Goal: Communication & Community: Participate in discussion

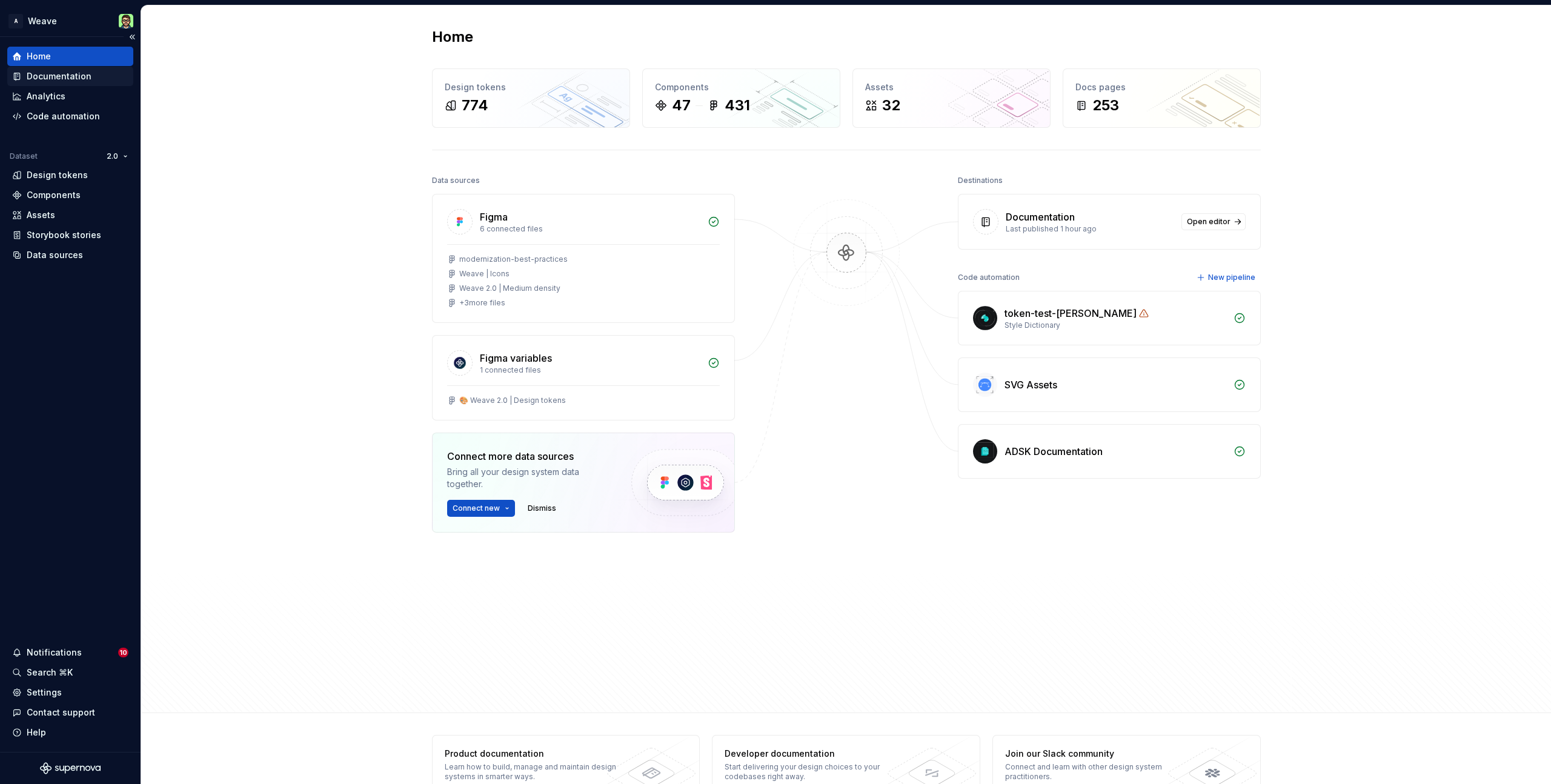
click at [84, 77] on div "Documentation" at bounding box center [59, 76] width 65 height 12
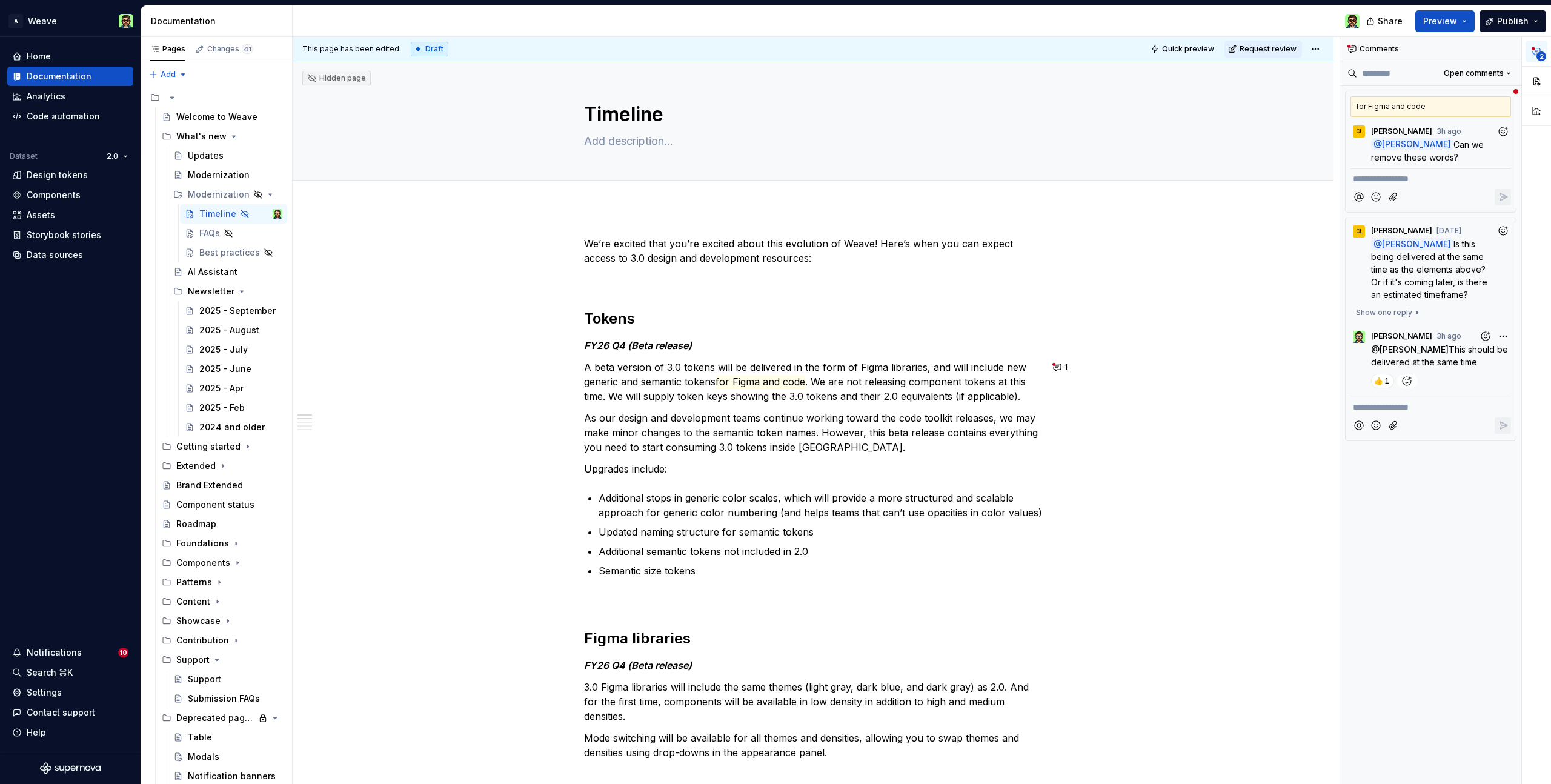
click at [1539, 53] on span "2" at bounding box center [1542, 56] width 9 height 9
type textarea "*"
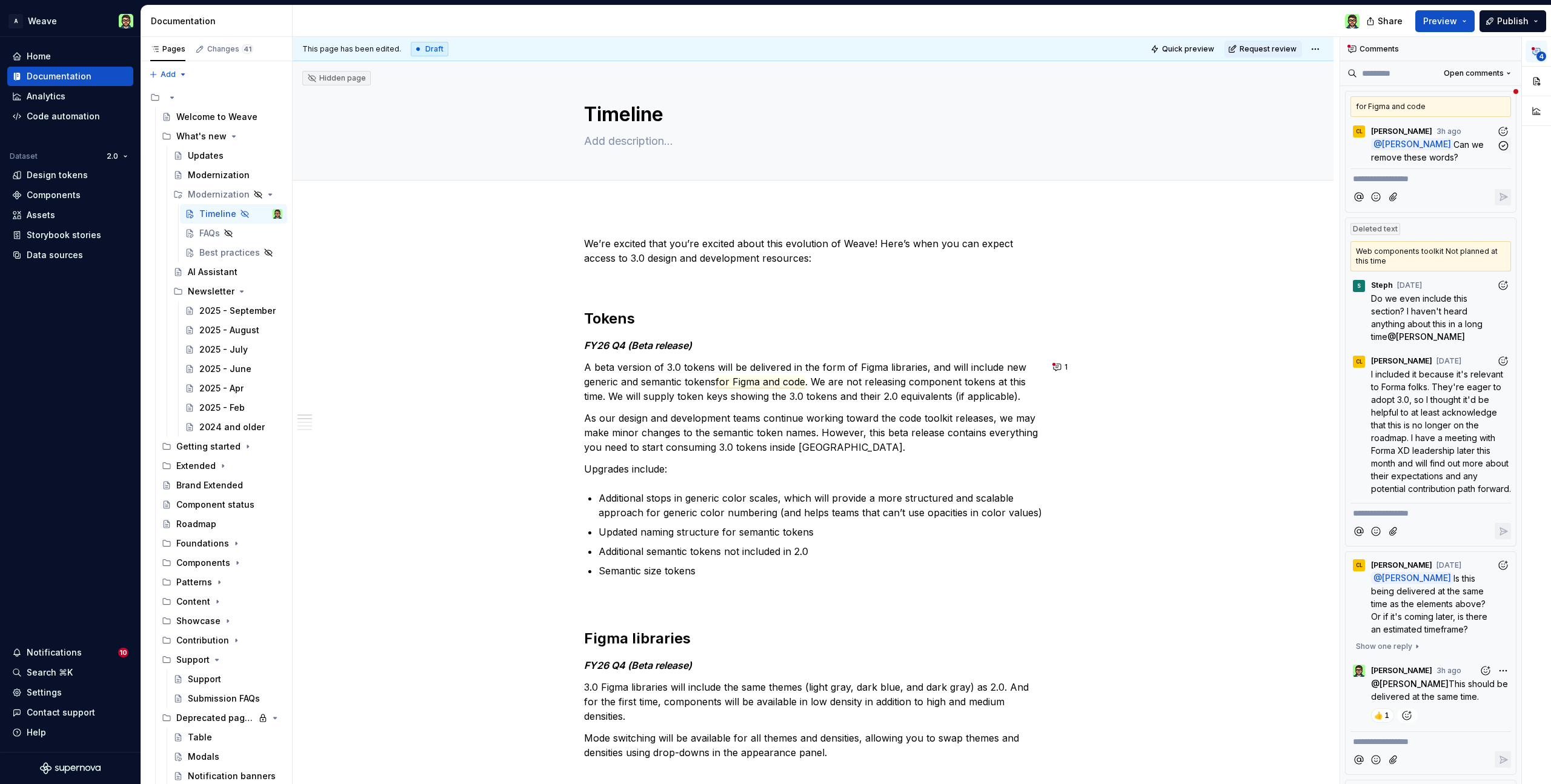
drag, startPoint x: 1463, startPoint y: 130, endPoint x: 1487, endPoint y: 131, distance: 24.0
click at [1463, 130] on div "CL Christine Lee 3h ago" at bounding box center [1431, 129] width 160 height 16
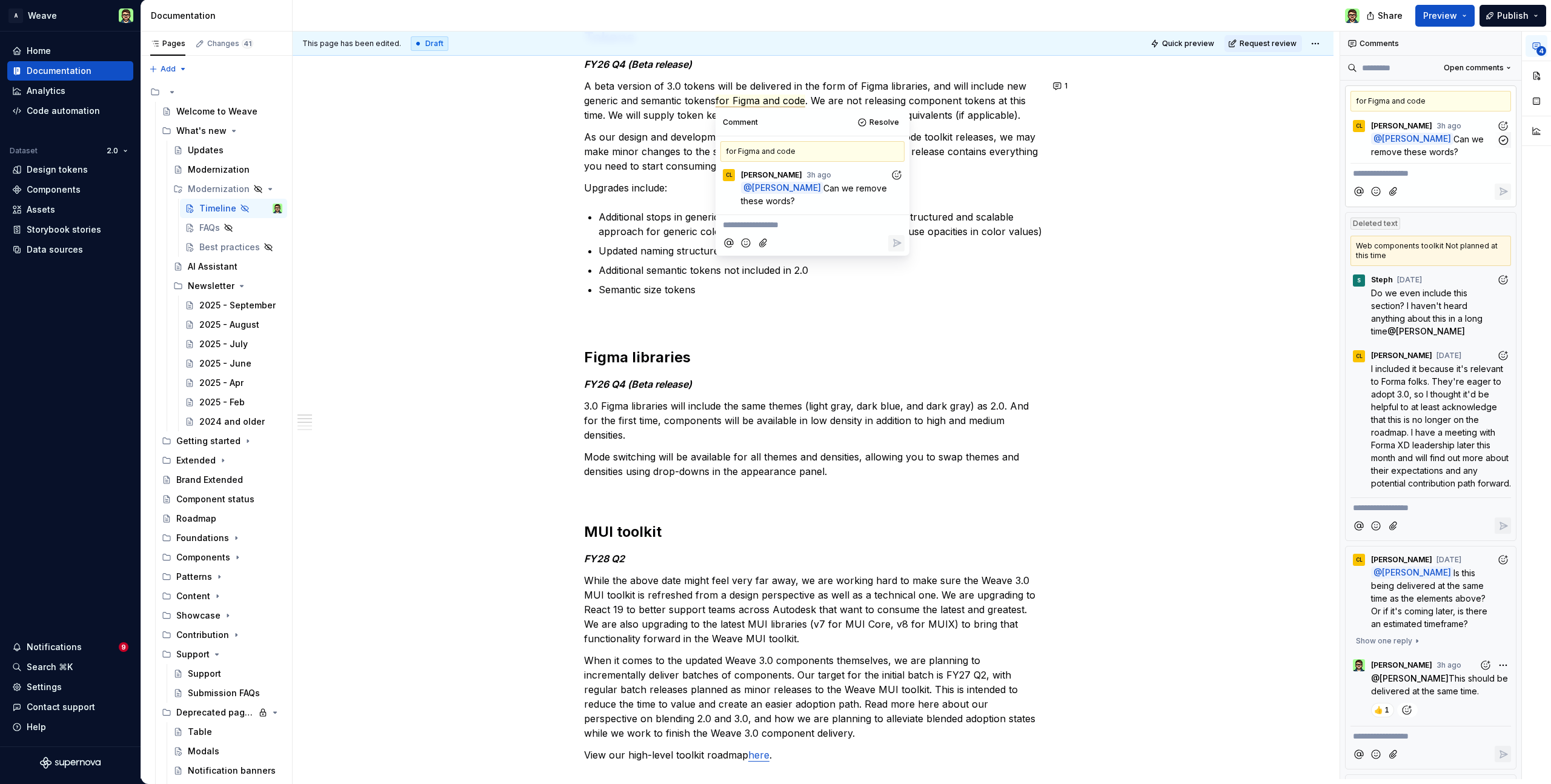
scroll to position [278, 0]
click at [765, 224] on p "**********" at bounding box center [813, 224] width 179 height 13
click at [894, 242] on icon "Reply" at bounding box center [897, 243] width 7 height 7
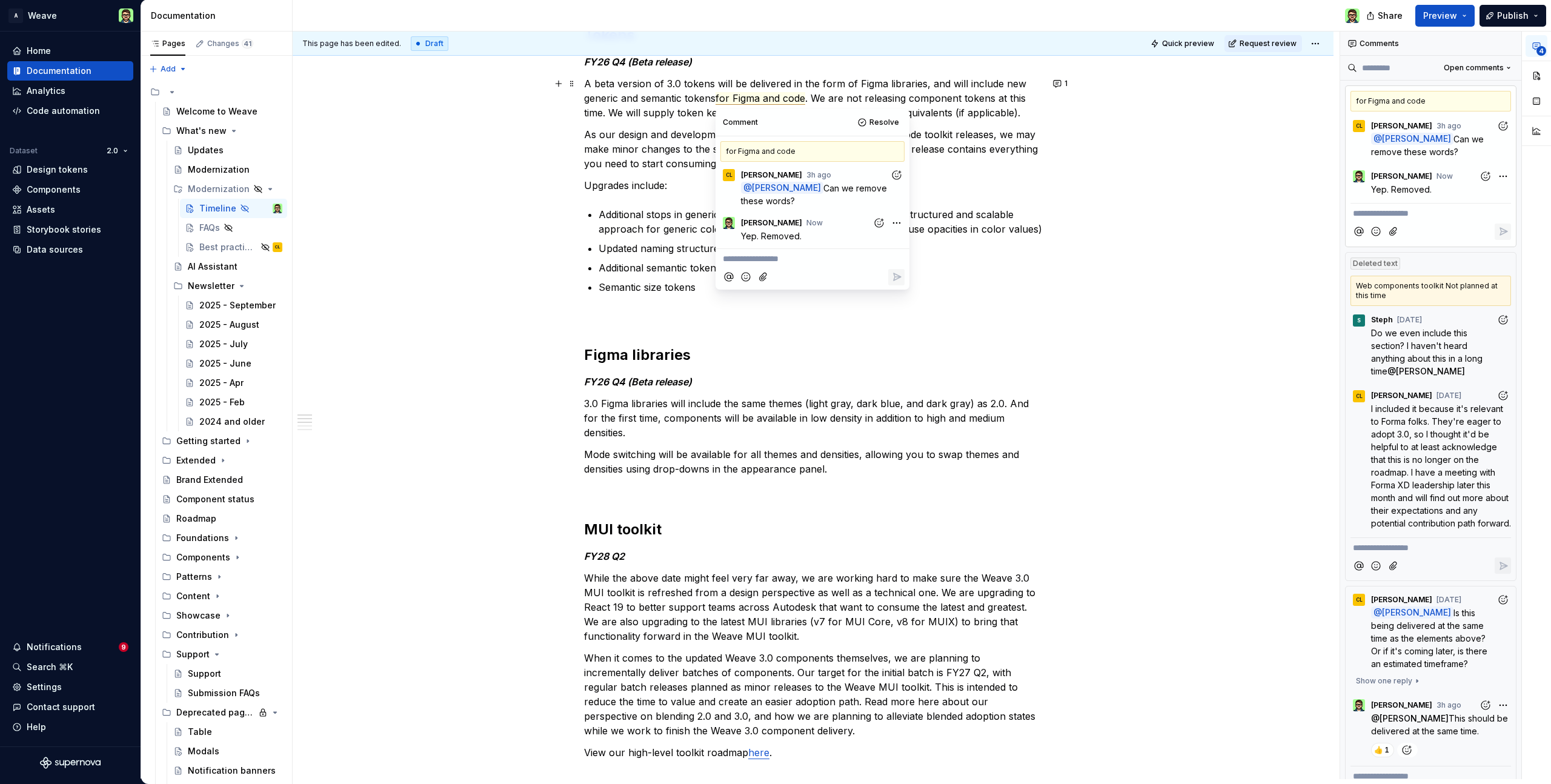
click at [775, 91] on p "A beta version of 3.0 tokens will be delivered in the form of Figma libraries, …" at bounding box center [813, 98] width 458 height 44
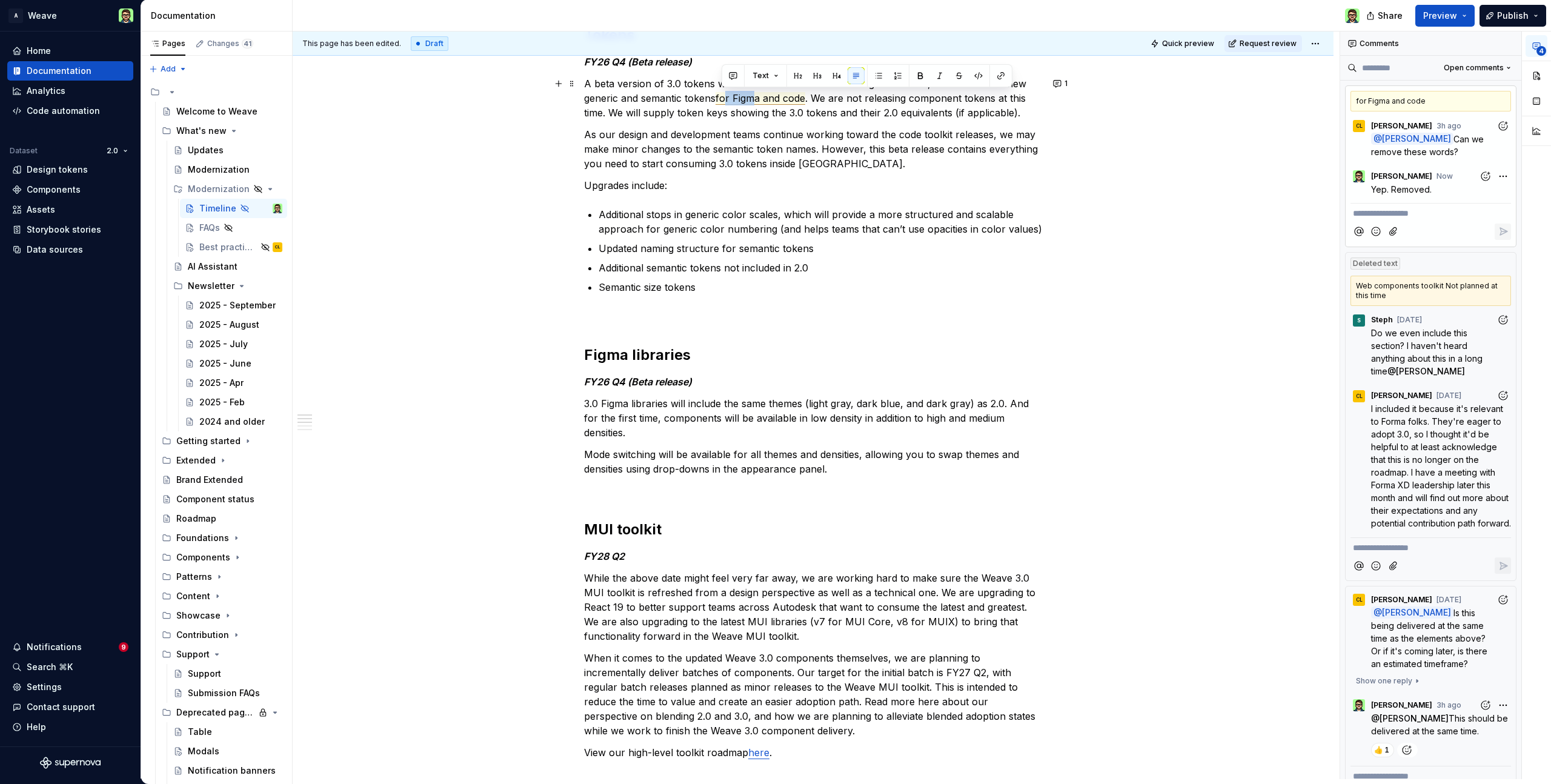
drag, startPoint x: 724, startPoint y: 99, endPoint x: 776, endPoint y: 98, distance: 52.0
click at [746, 98] on span "for Figma and code" at bounding box center [760, 98] width 90 height 13
drag, startPoint x: 807, startPoint y: 98, endPoint x: 717, endPoint y: 97, distance: 90.0
click at [720, 98] on p "A beta version of 3.0 tokens will be delivered in the form of Figma libraries, …" at bounding box center [813, 98] width 458 height 44
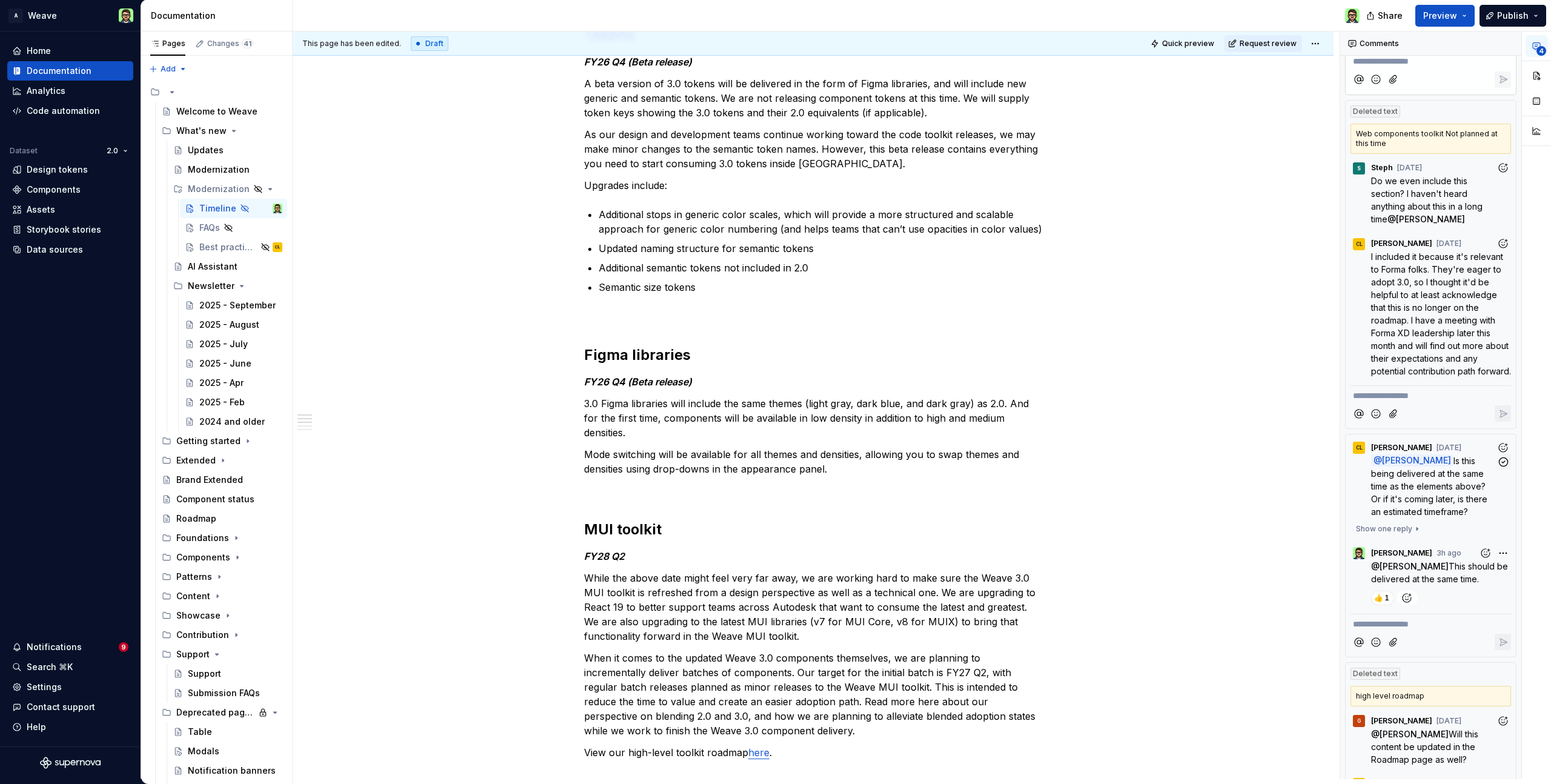
scroll to position [0, 0]
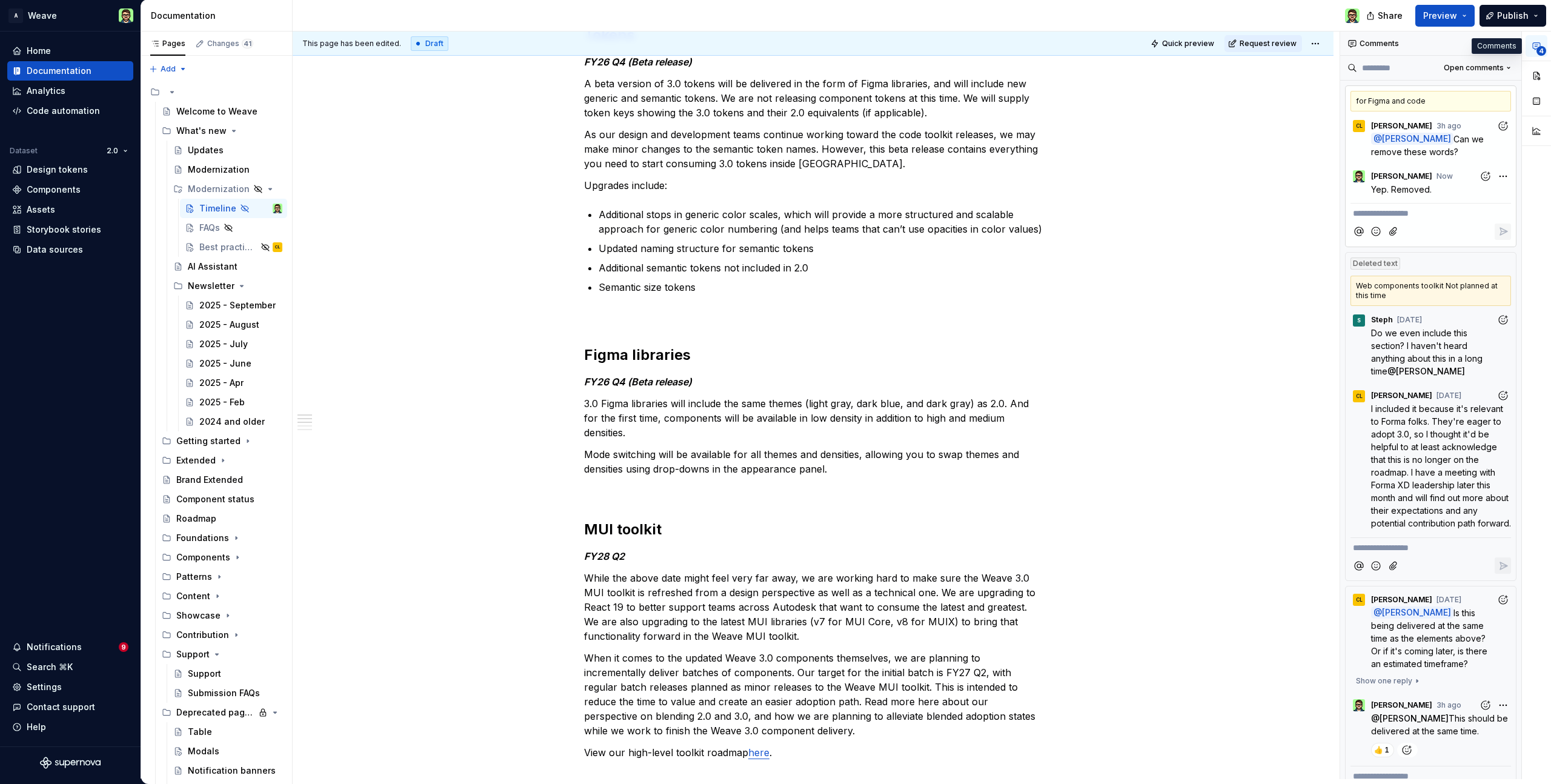
click at [1533, 43] on icon "button" at bounding box center [1537, 46] width 9 height 9
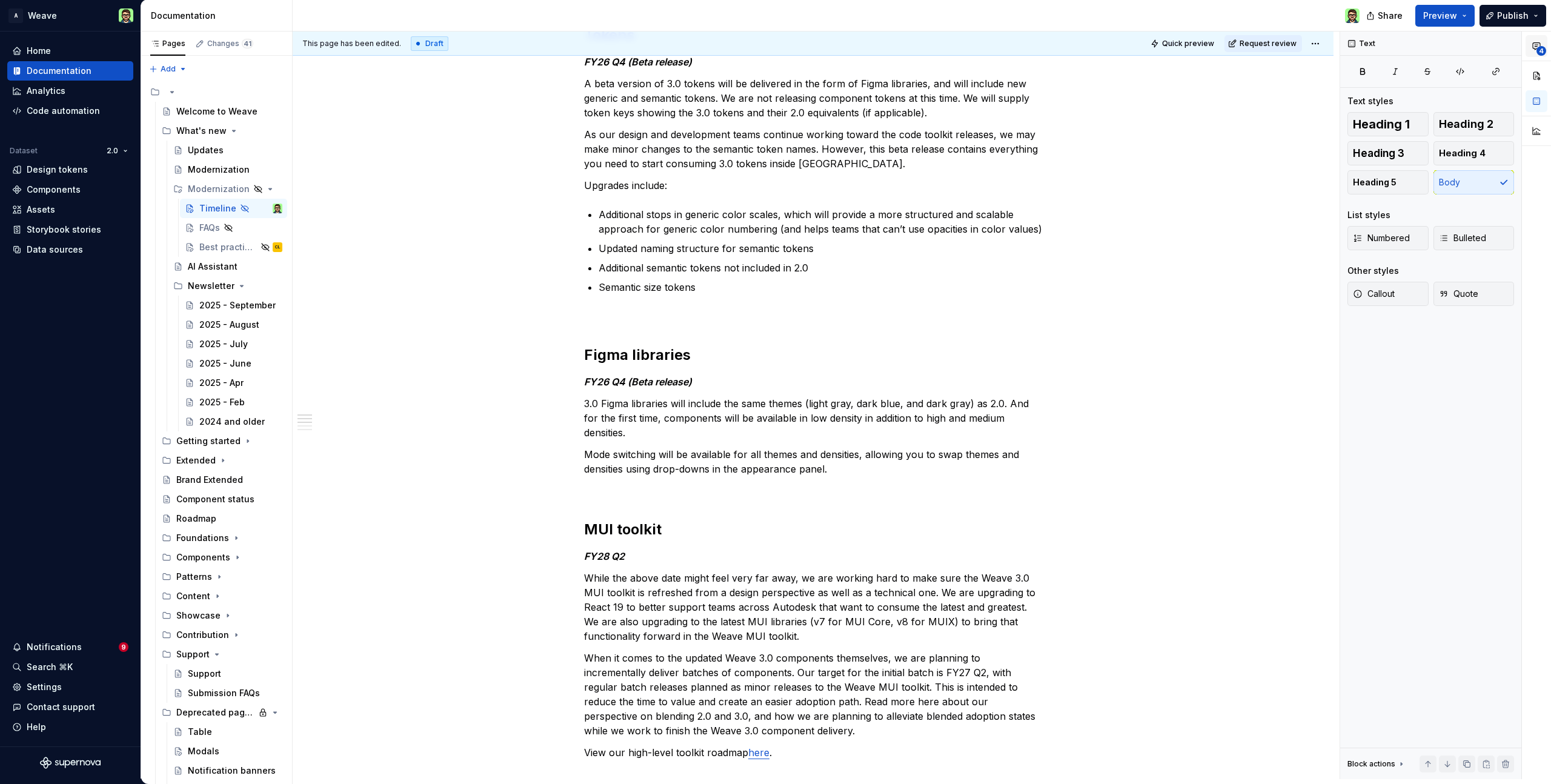
click at [1540, 46] on span "4" at bounding box center [1542, 51] width 9 height 9
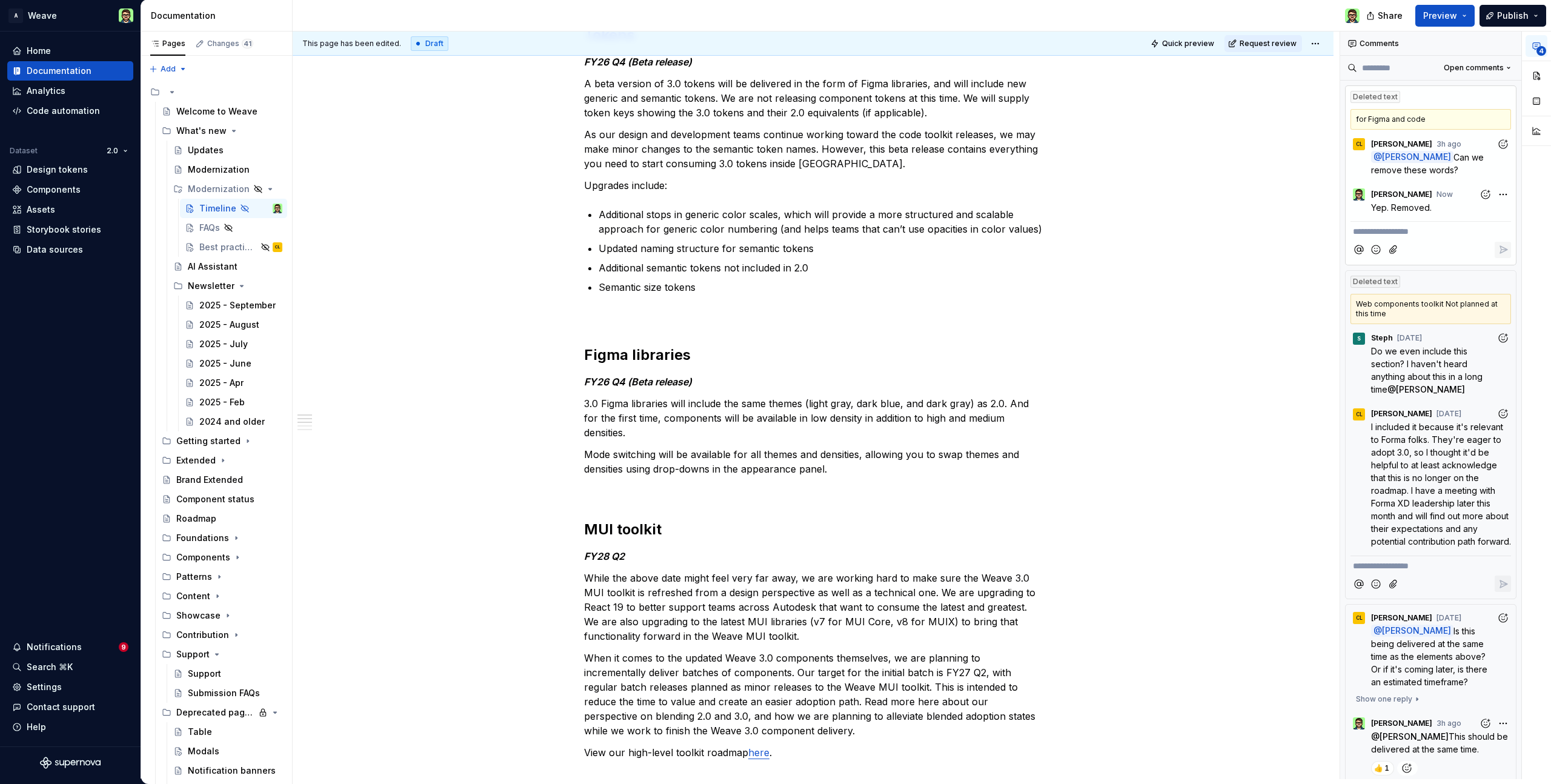
click at [75, 645] on div "Notifications" at bounding box center [55, 647] width 55 height 12
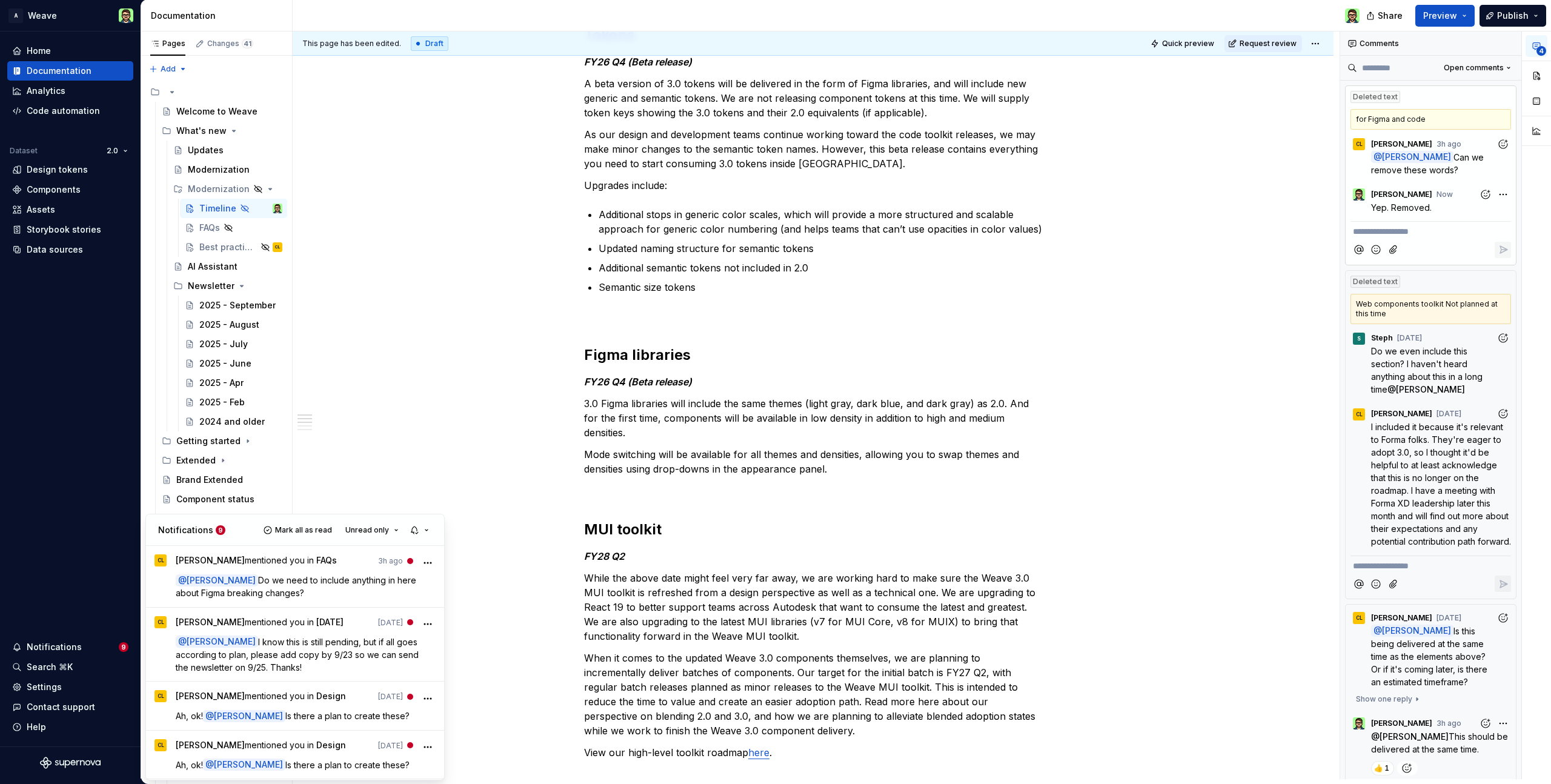
click at [318, 585] on p "@ Bryan Young Do we need to include anything in here about Figma breaking chang…" at bounding box center [306, 586] width 260 height 26
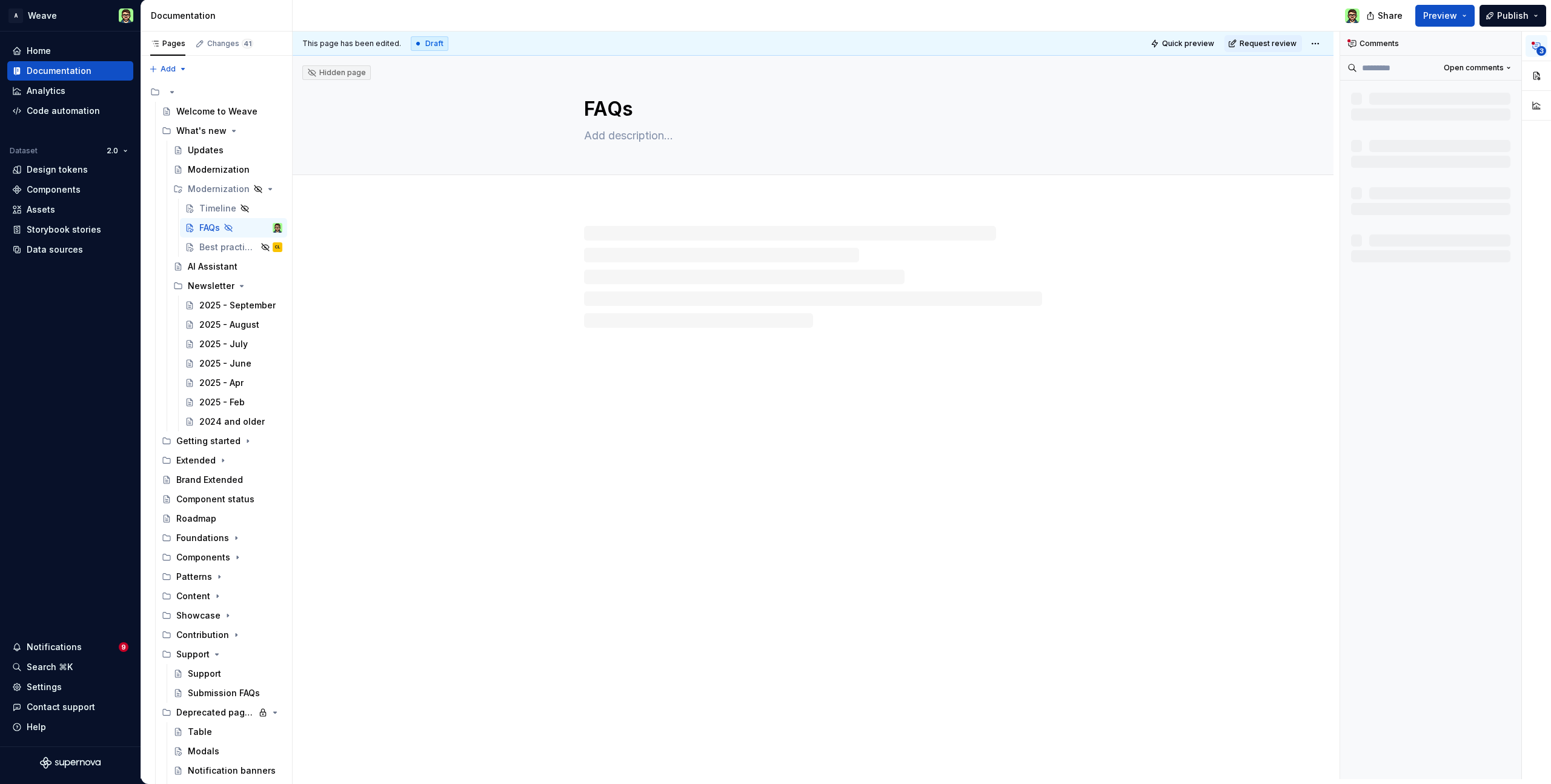
type textarea "*"
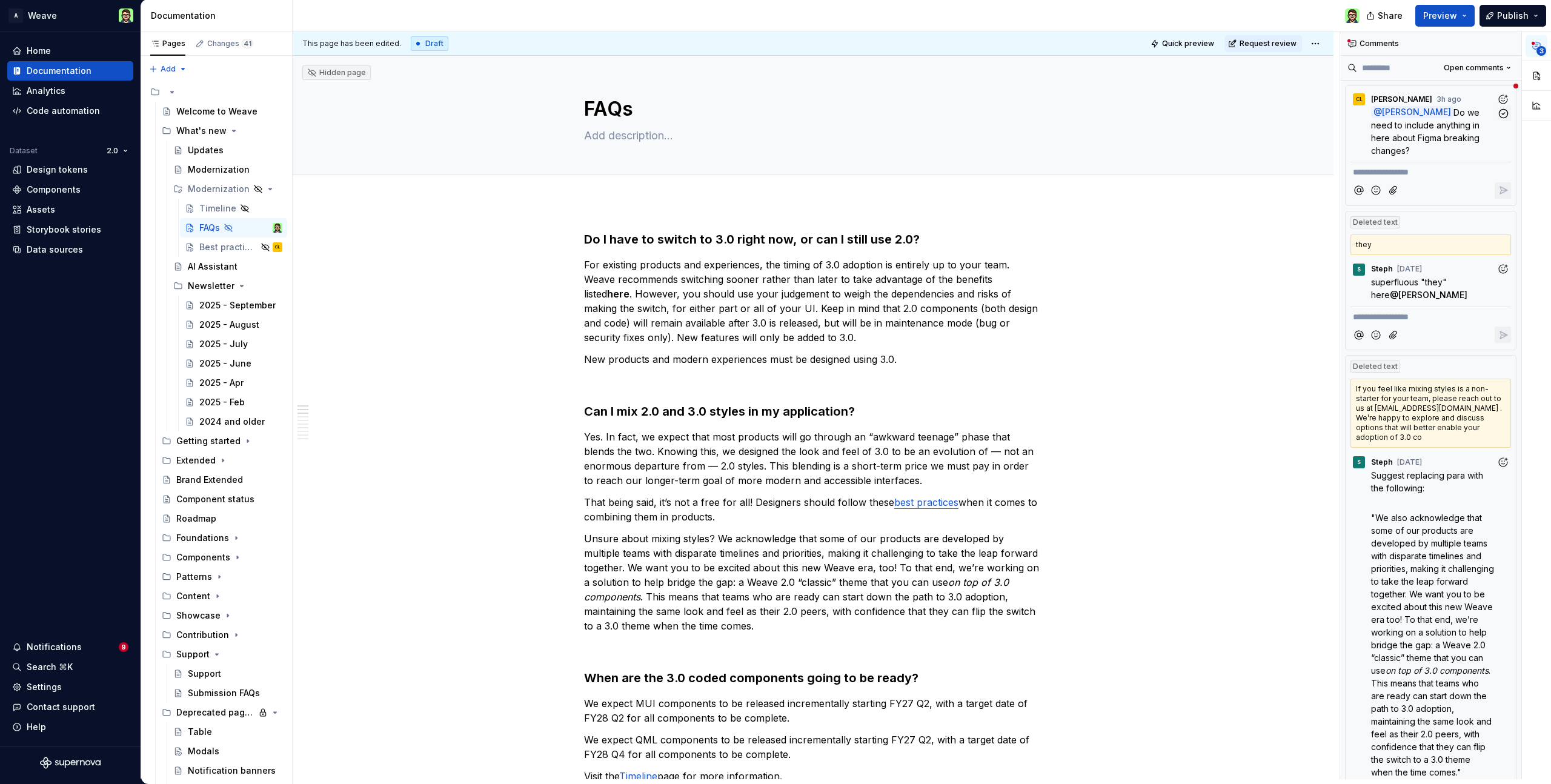
click at [1484, 140] on p "@ Bryan Young Do we need to include anything in here about Figma breaking chang…" at bounding box center [1434, 131] width 125 height 51
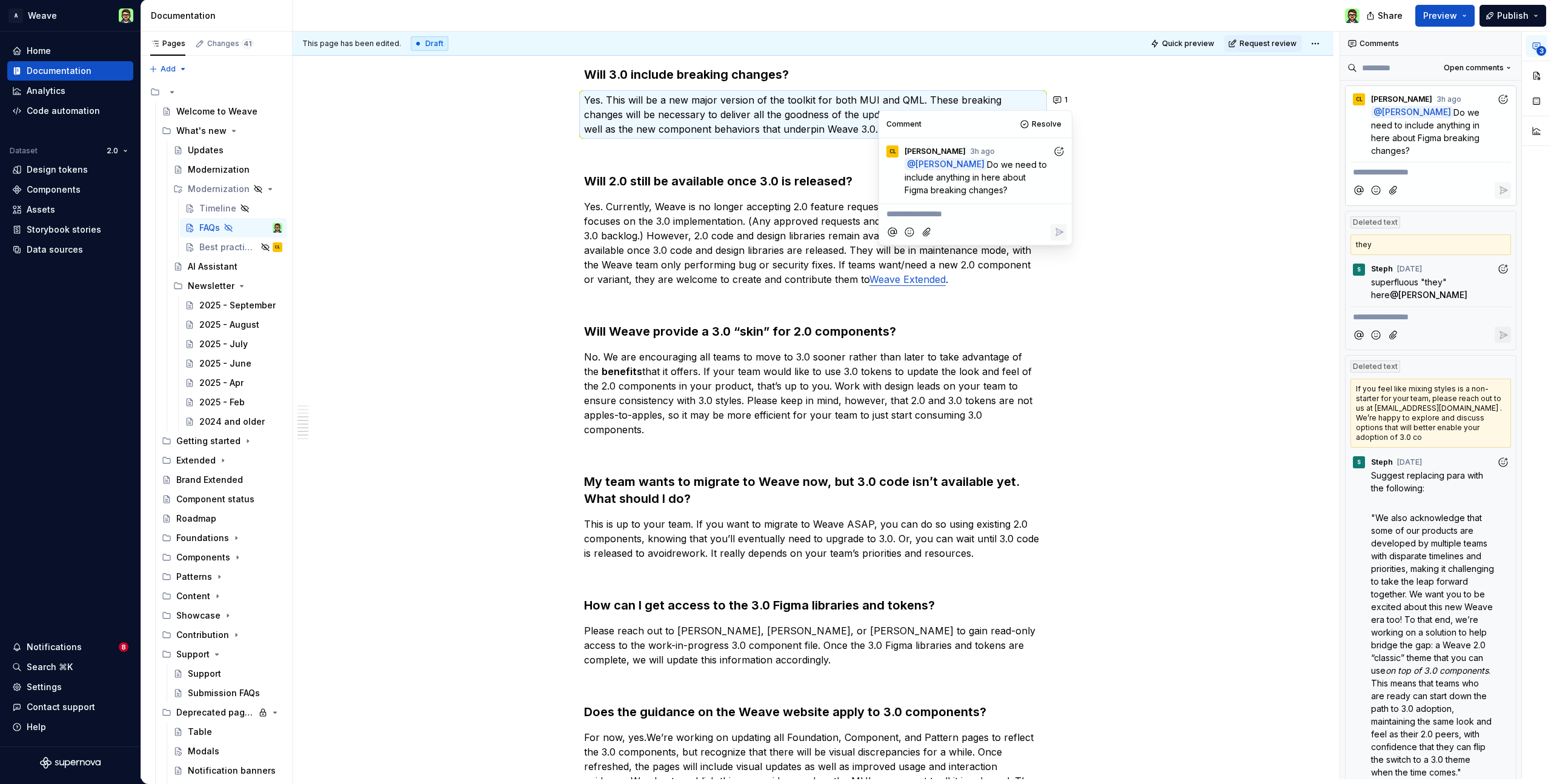
scroll to position [754, 0]
drag, startPoint x: 984, startPoint y: 125, endPoint x: 1076, endPoint y: 164, distance: 99.9
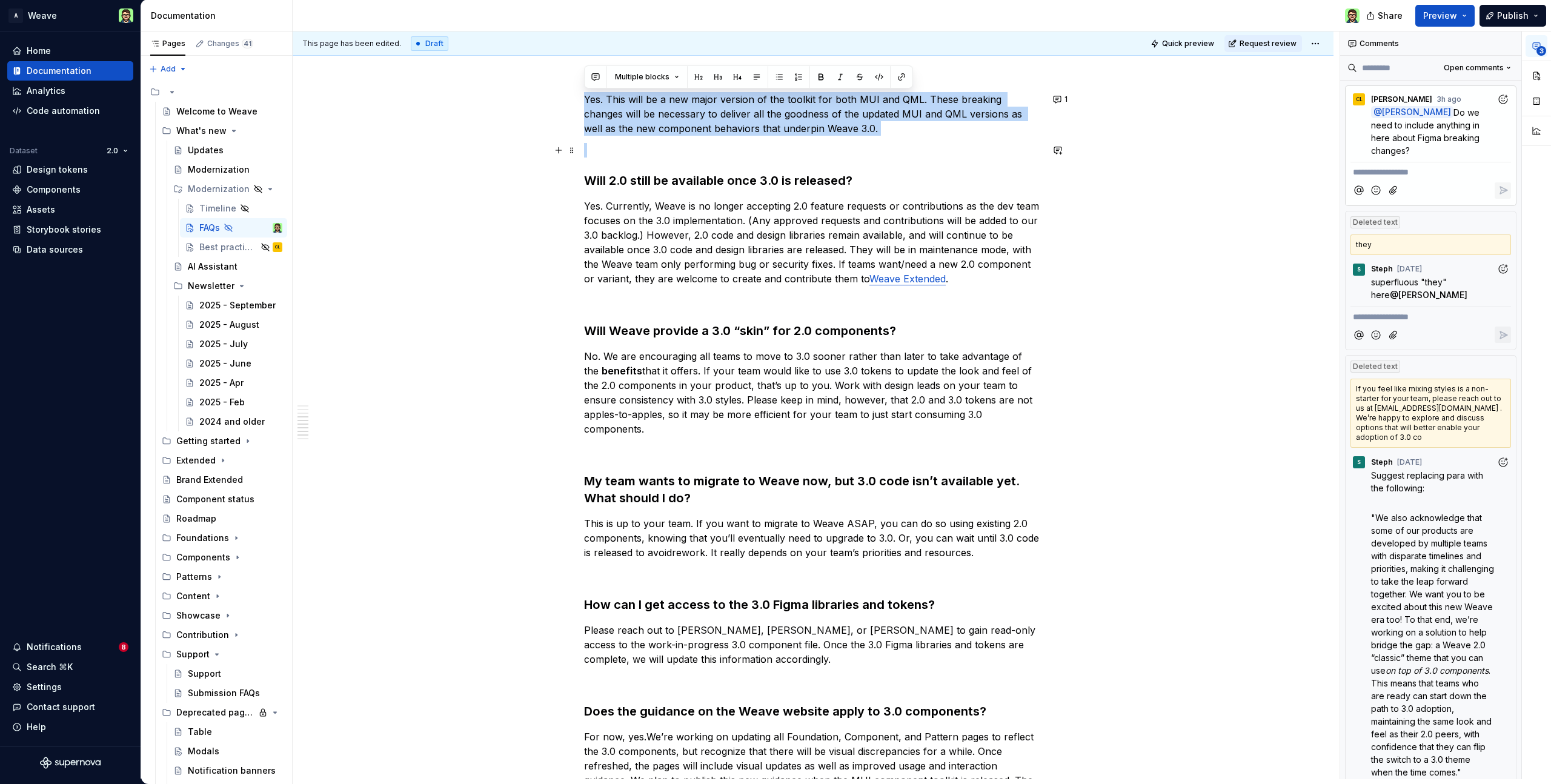
click at [947, 144] on p at bounding box center [813, 150] width 458 height 15
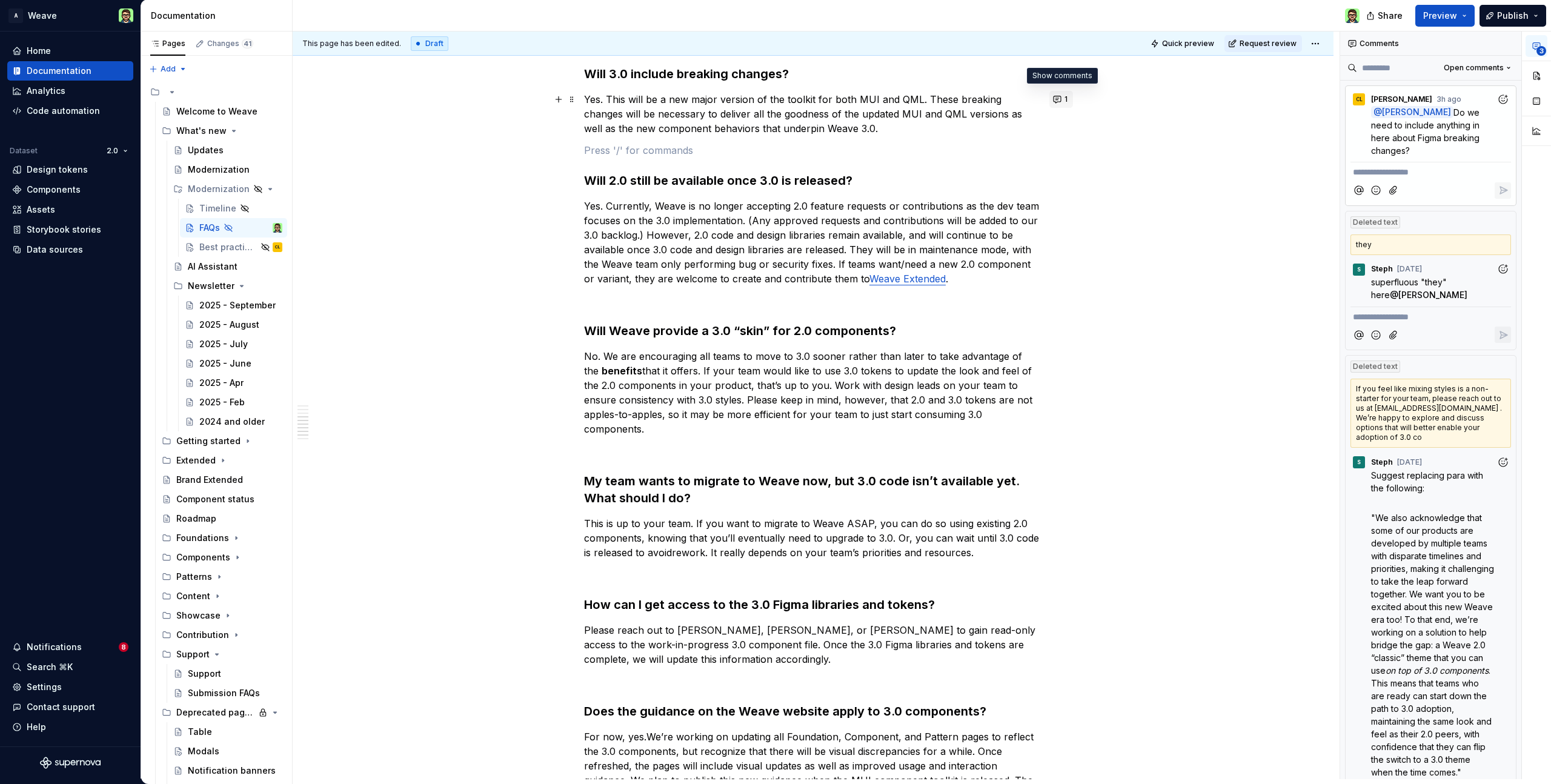
click at [1058, 98] on button "1" at bounding box center [1061, 99] width 24 height 17
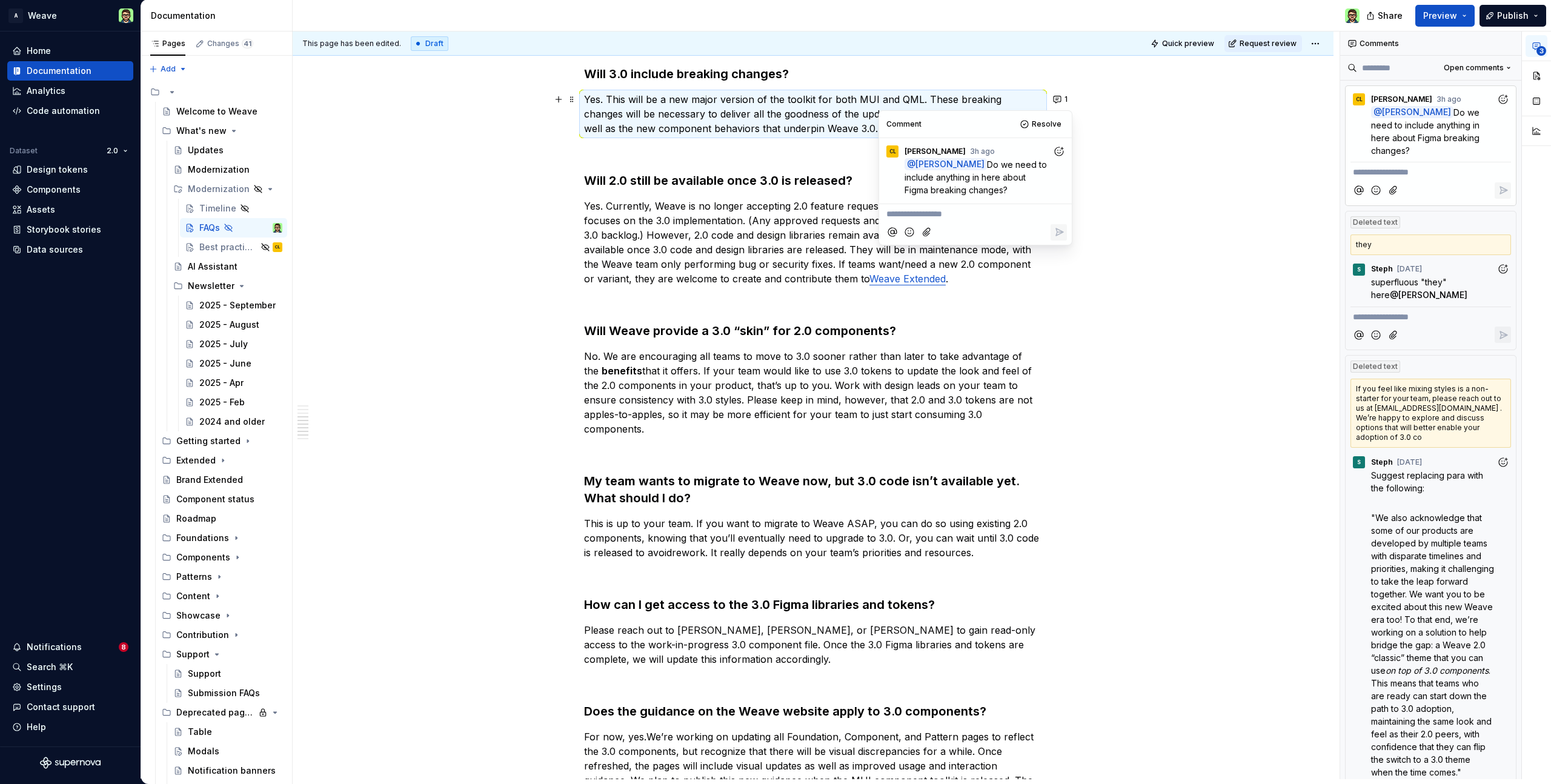
click at [939, 216] on p "**********" at bounding box center [976, 214] width 178 height 13
click at [887, 212] on span "You could just include Figma in the first line." at bounding box center [973, 214] width 173 height 10
drag, startPoint x: 927, startPoint y: 240, endPoint x: 894, endPoint y: 239, distance: 33.0
click at [887, 240] on span "Probably as this will be a breaking change for Figma also. You could just inclu…" at bounding box center [974, 227] width 176 height 36
drag, startPoint x: 887, startPoint y: 238, endPoint x: 942, endPoint y: 240, distance: 55.0
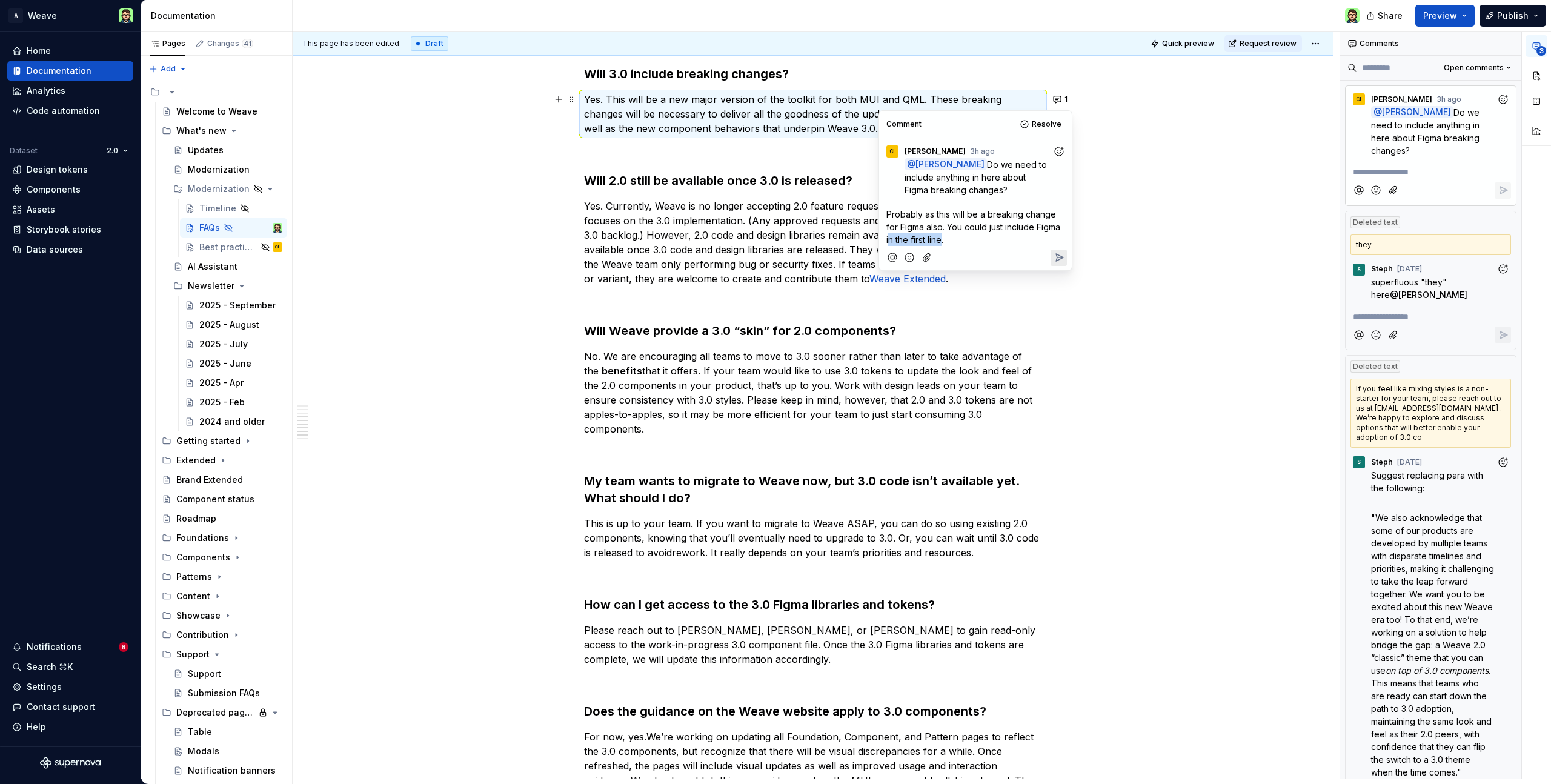
click at [942, 240] on span "Probably as this will be a breaking change for Figma also. You could just inclu…" at bounding box center [974, 227] width 176 height 36
drag, startPoint x: 948, startPoint y: 224, endPoint x: 954, endPoint y: 245, distance: 21.8
click at [954, 245] on p "Probably as this will be a breaking change for Figma also. You could just inclu…" at bounding box center [976, 227] width 178 height 38
click at [960, 237] on p "Probably as this will be a breaking change for Figma also. You could just inclu…" at bounding box center [976, 227] width 178 height 38
click at [1055, 256] on icon "Reply" at bounding box center [1059, 258] width 12 height 12
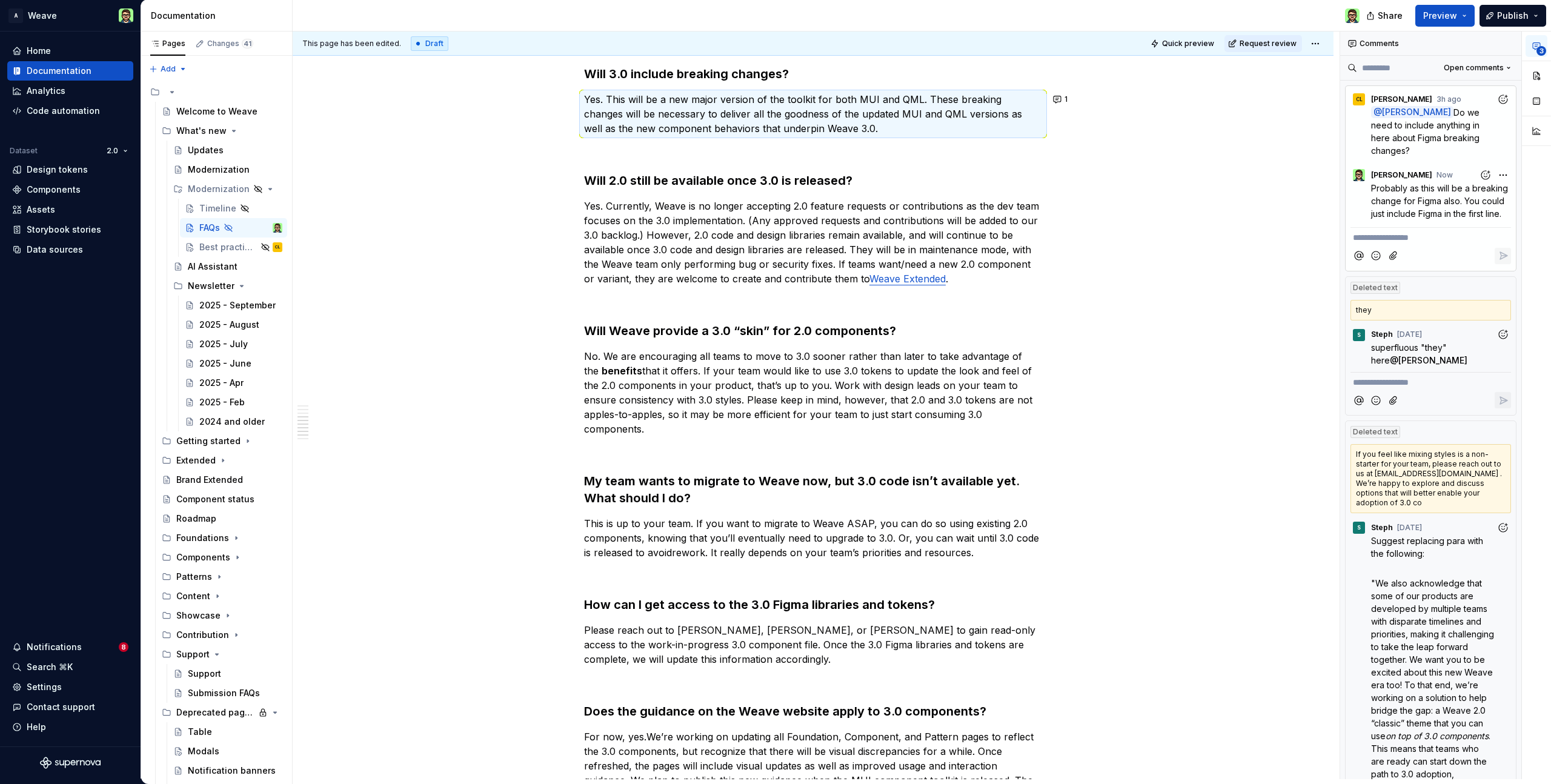
drag, startPoint x: 53, startPoint y: 649, endPoint x: 60, endPoint y: 656, distance: 9.9
click at [53, 650] on div "Notifications" at bounding box center [55, 647] width 55 height 12
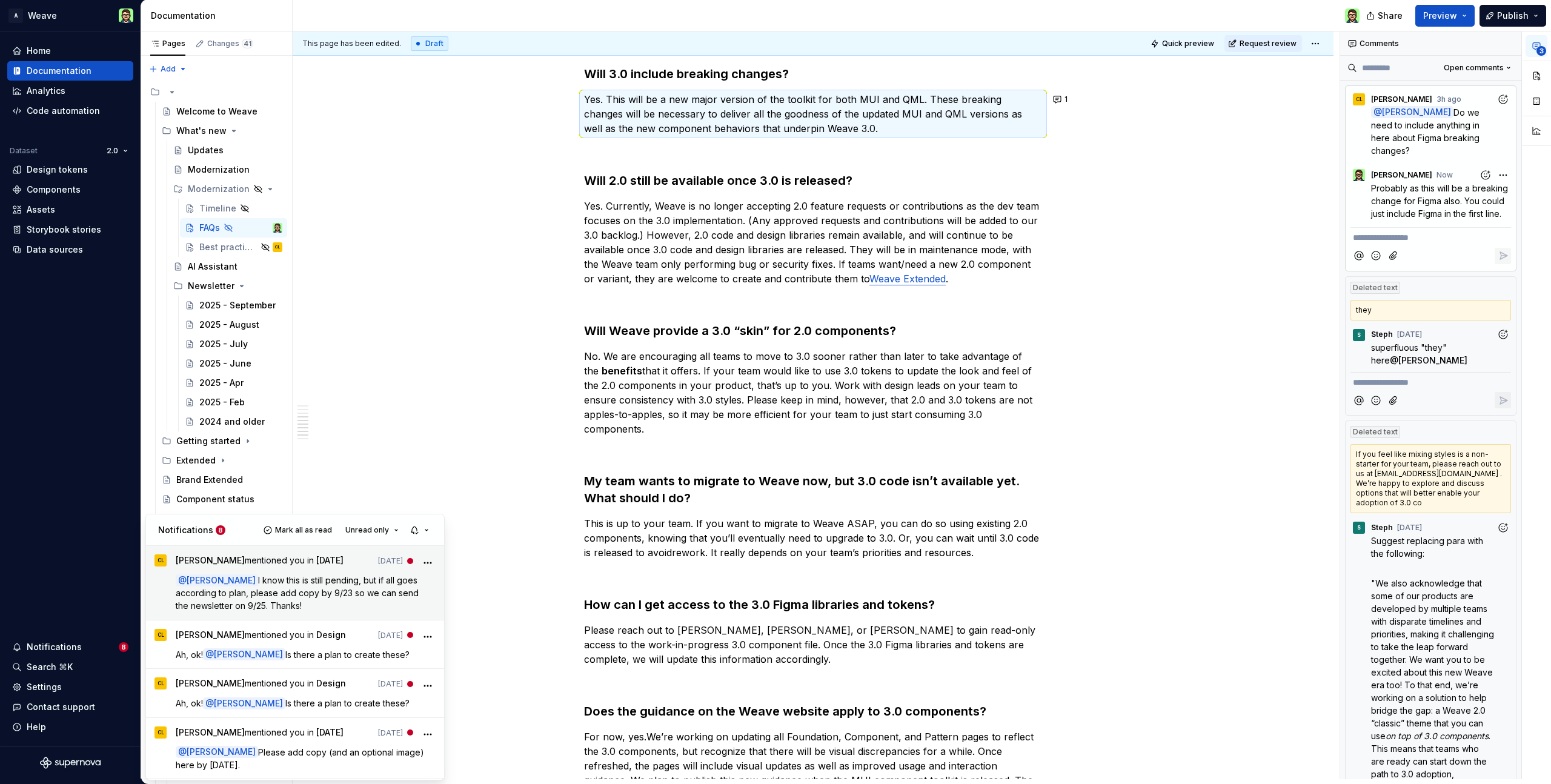
type textarea "*"
click at [426, 532] on button "button" at bounding box center [420, 530] width 28 height 17
click at [127, 553] on html "A Weave Home Documentation Analytics Code automation Dataset 2.0 Design tokens …" at bounding box center [776, 392] width 1551 height 784
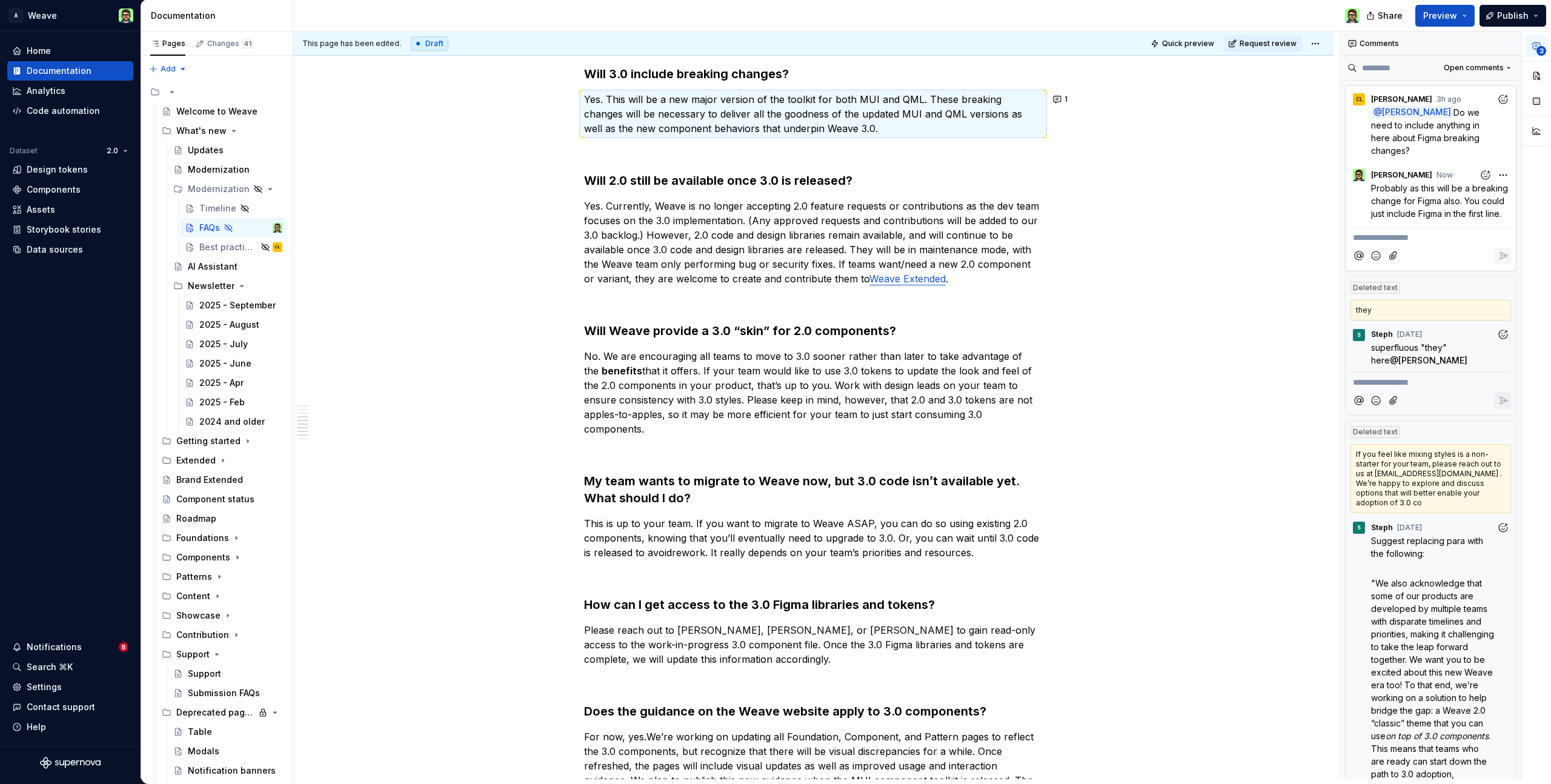
click at [1356, 14] on html "A Weave Home Documentation Analytics Code automation Dataset 2.0 Design tokens …" at bounding box center [776, 392] width 1551 height 784
click at [1353, 14] on html "A Weave Home Documentation Analytics Code automation Dataset 2.0 Design tokens …" at bounding box center [776, 392] width 1551 height 784
click at [1353, 15] on html "A Weave Home Documentation Analytics Code automation Dataset 2.0 Design tokens …" at bounding box center [776, 392] width 1551 height 784
click at [126, 18] on html "A Weave Home Documentation Analytics Code automation Dataset 2.0 Design tokens …" at bounding box center [776, 392] width 1551 height 784
click at [123, 13] on html "A Weave Home Documentation Analytics Code automation Dataset 2.0 Design tokens …" at bounding box center [776, 392] width 1551 height 784
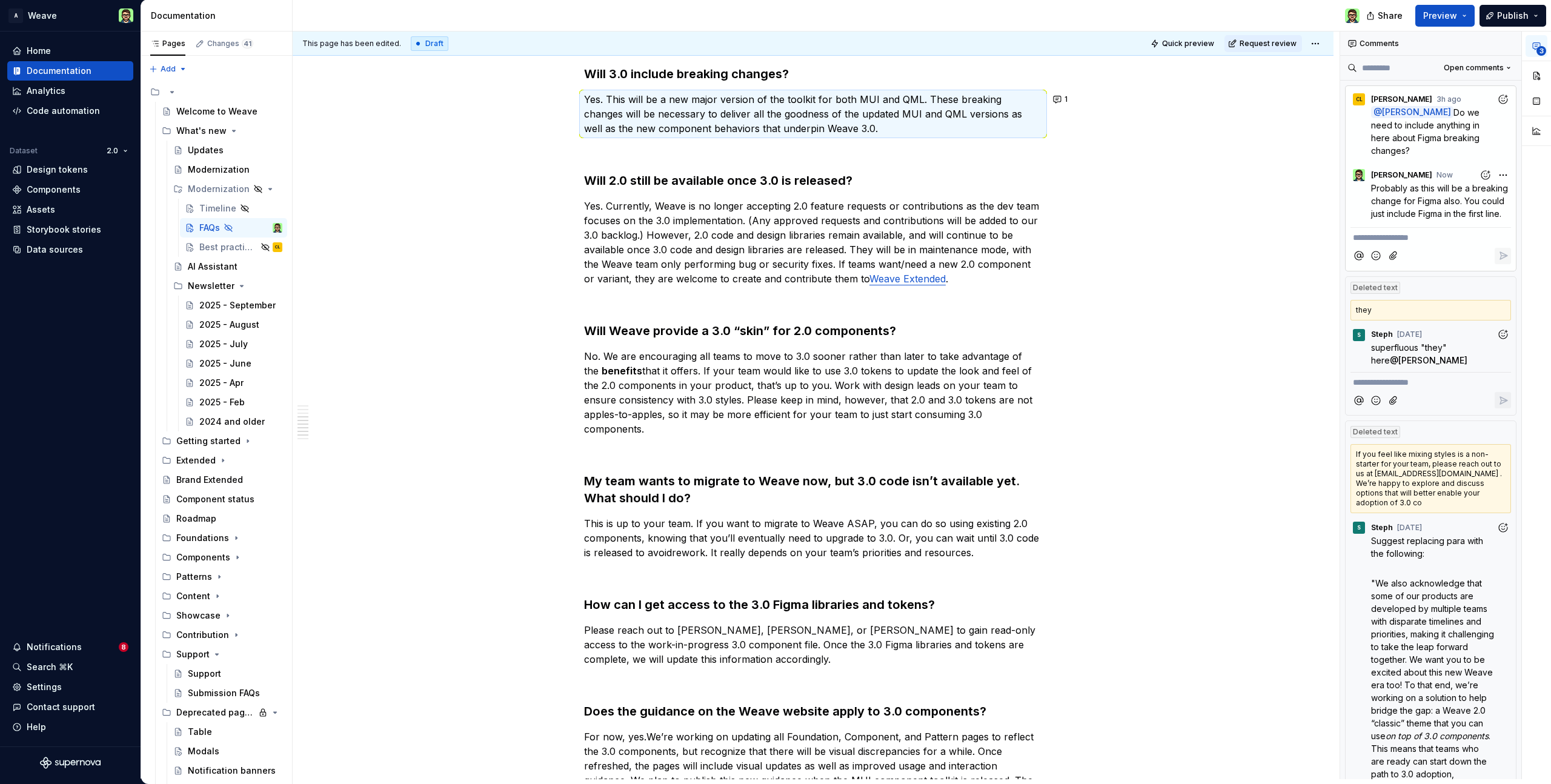
click at [45, 688] on html "A Weave Home Documentation Analytics Code automation Dataset 2.0 Design tokens …" at bounding box center [776, 392] width 1551 height 784
drag, startPoint x: 47, startPoint y: 688, endPoint x: 49, endPoint y: 696, distance: 8.2
click at [47, 688] on html "A Weave Home Documentation Analytics Code automation Dataset 2.0 Design tokens …" at bounding box center [776, 392] width 1551 height 784
click at [54, 576] on html "A Weave Home Documentation Analytics Code automation Dataset 2.0 Design tokens …" at bounding box center [776, 392] width 1551 height 784
click at [51, 557] on html "A Weave Home Documentation Analytics Code automation Dataset 2.0 Design tokens …" at bounding box center [776, 392] width 1551 height 784
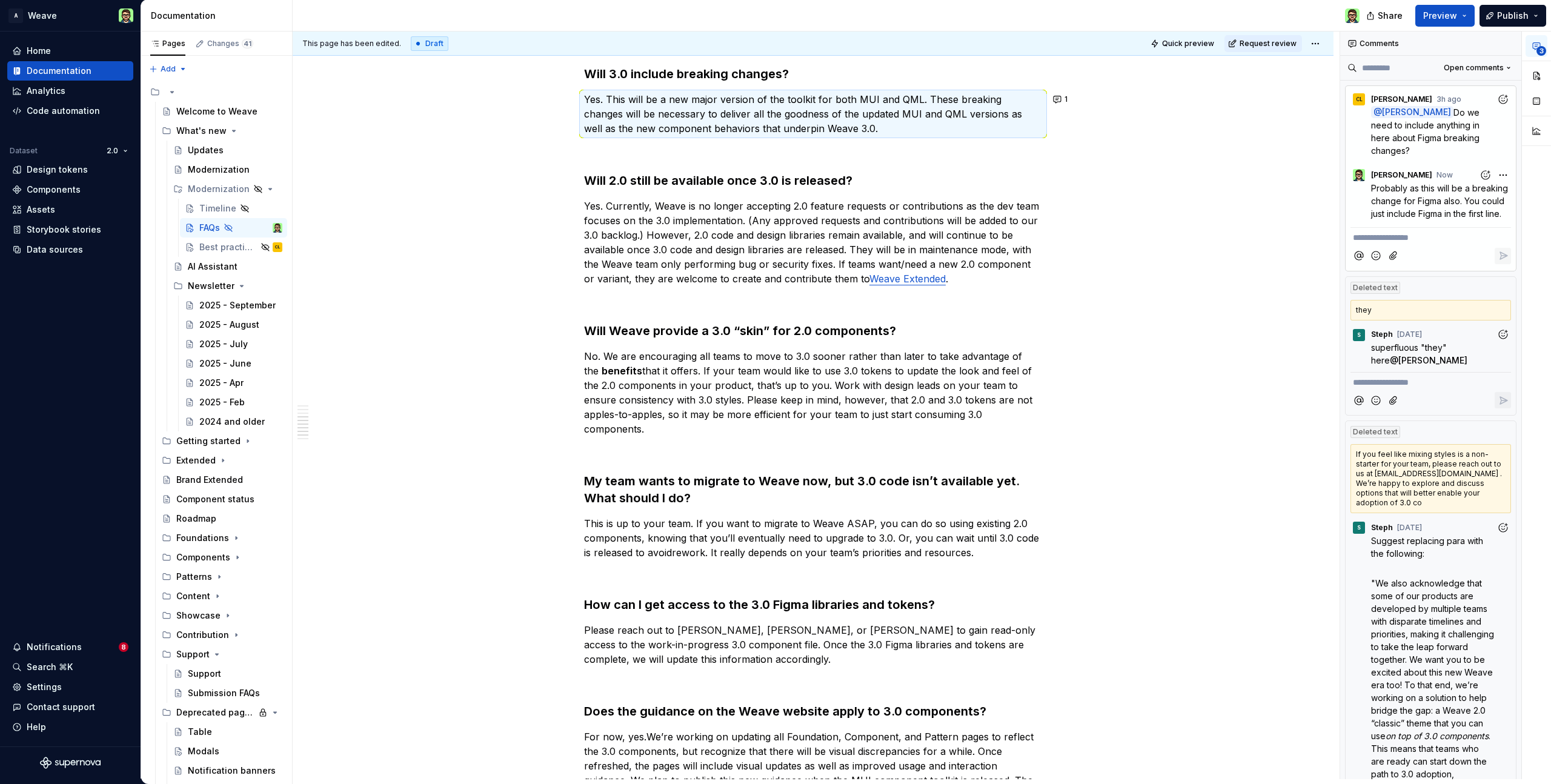
drag, startPoint x: 48, startPoint y: 667, endPoint x: 49, endPoint y: 675, distance: 8.1
click at [48, 667] on html "A Weave Home Documentation Analytics Code automation Dataset 2.0 Design tokens …" at bounding box center [776, 392] width 1551 height 784
click at [41, 710] on html "A Weave Home Documentation Analytics Code automation Dataset 2.0 Design tokens …" at bounding box center [776, 392] width 1551 height 784
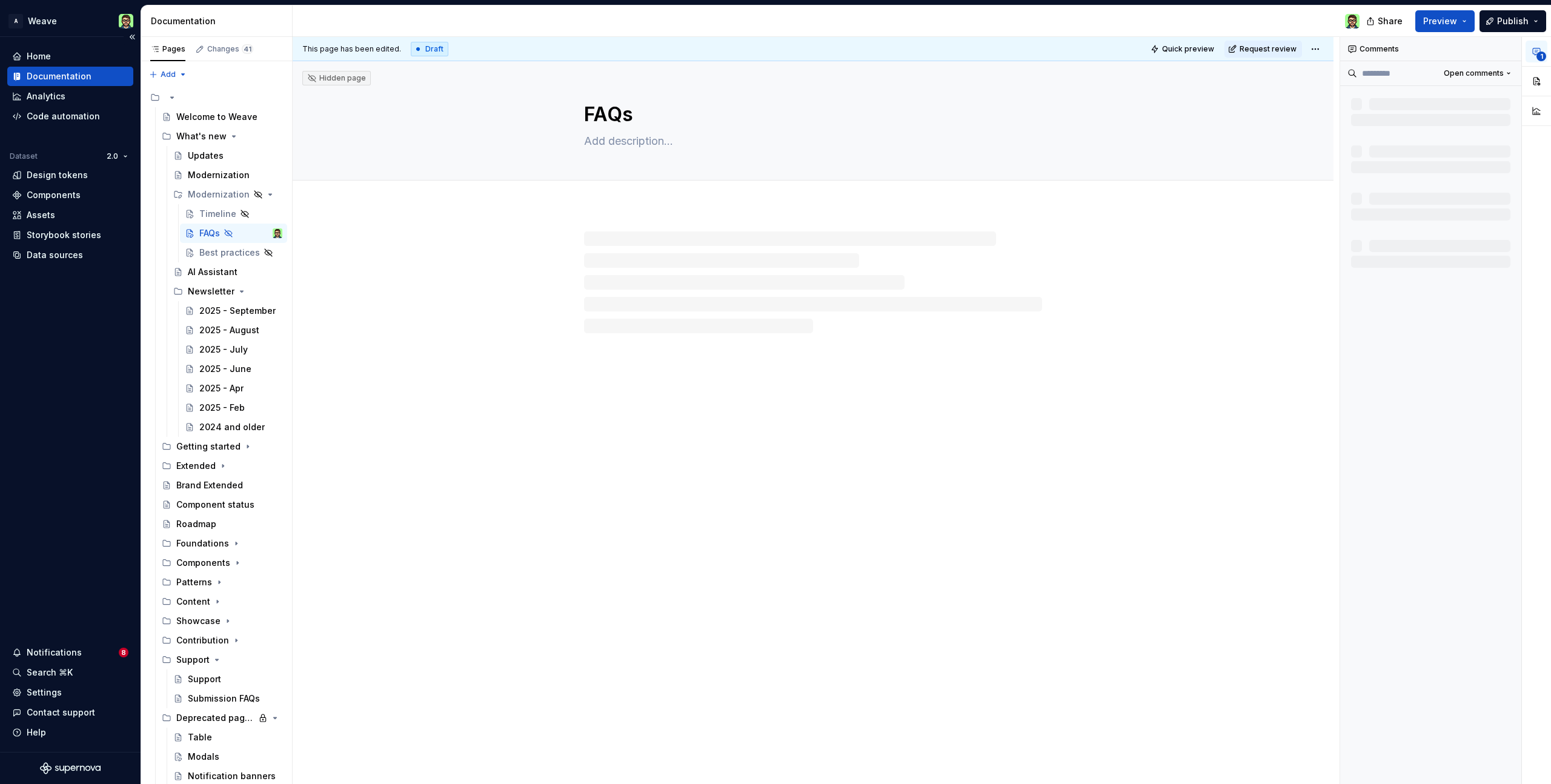
type textarea "*"
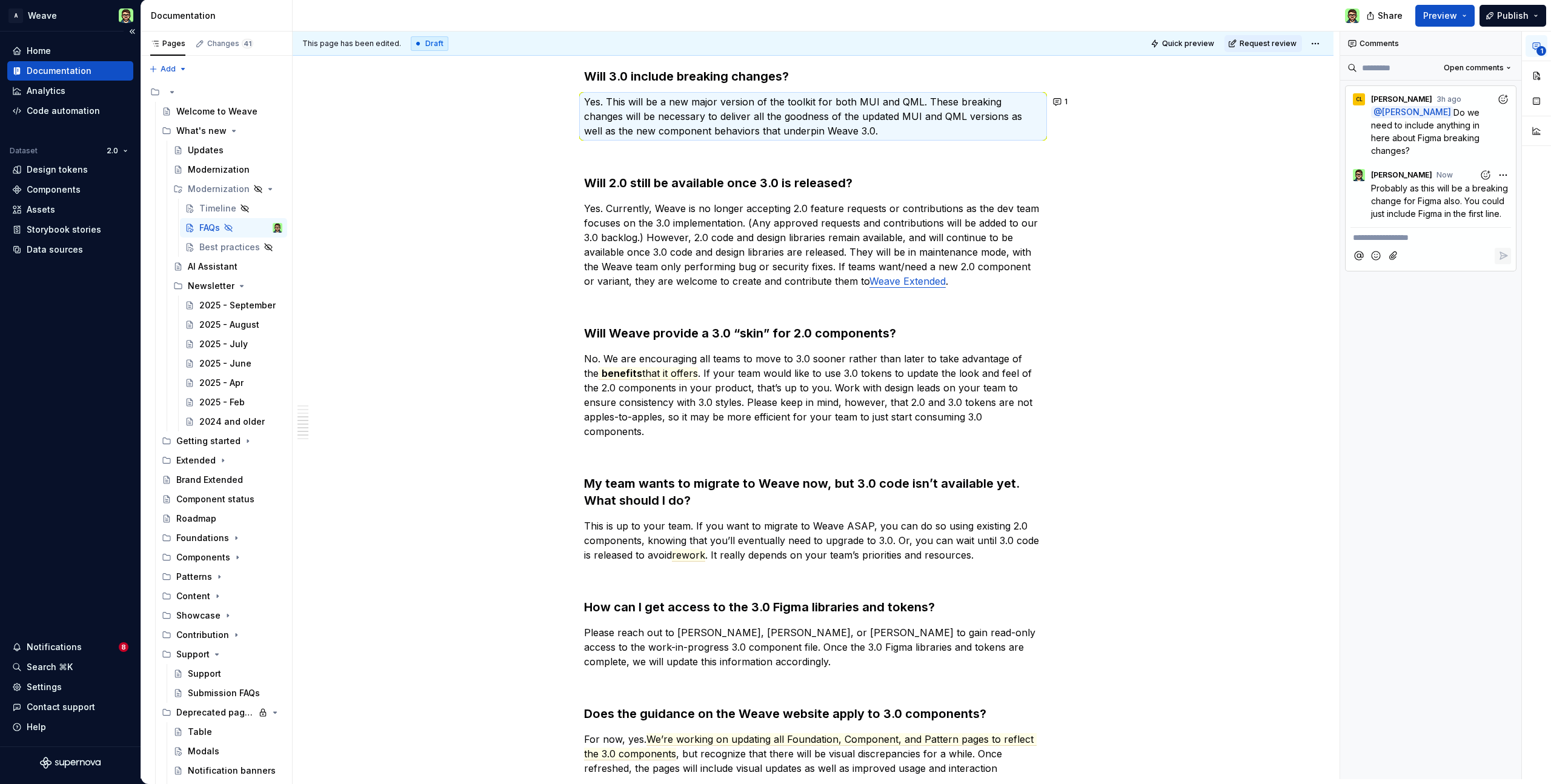
scroll to position [754, 0]
click at [49, 688] on div "Settings" at bounding box center [45, 687] width 35 height 12
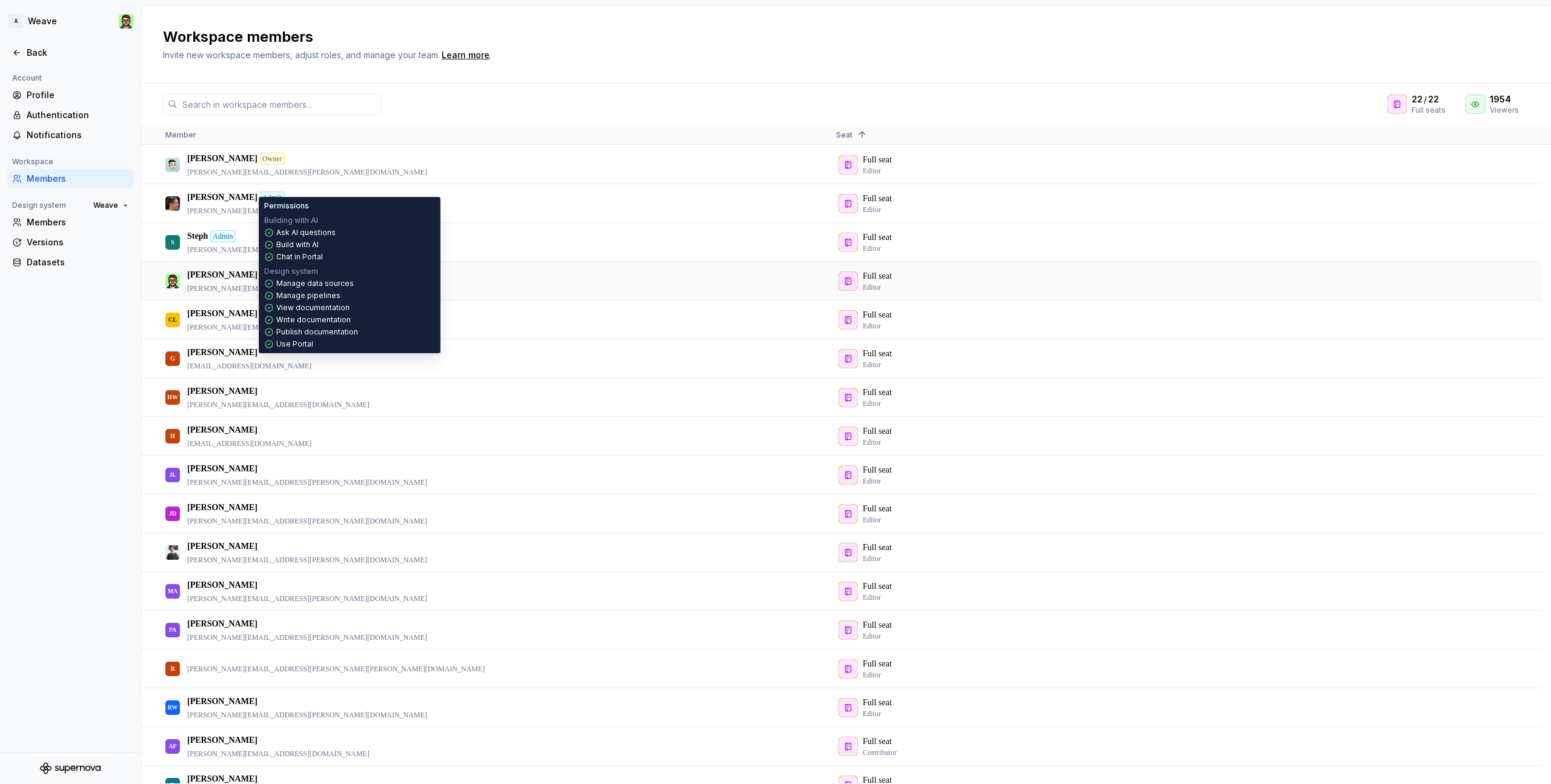
click at [262, 276] on icon at bounding box center [267, 275] width 9 height 9
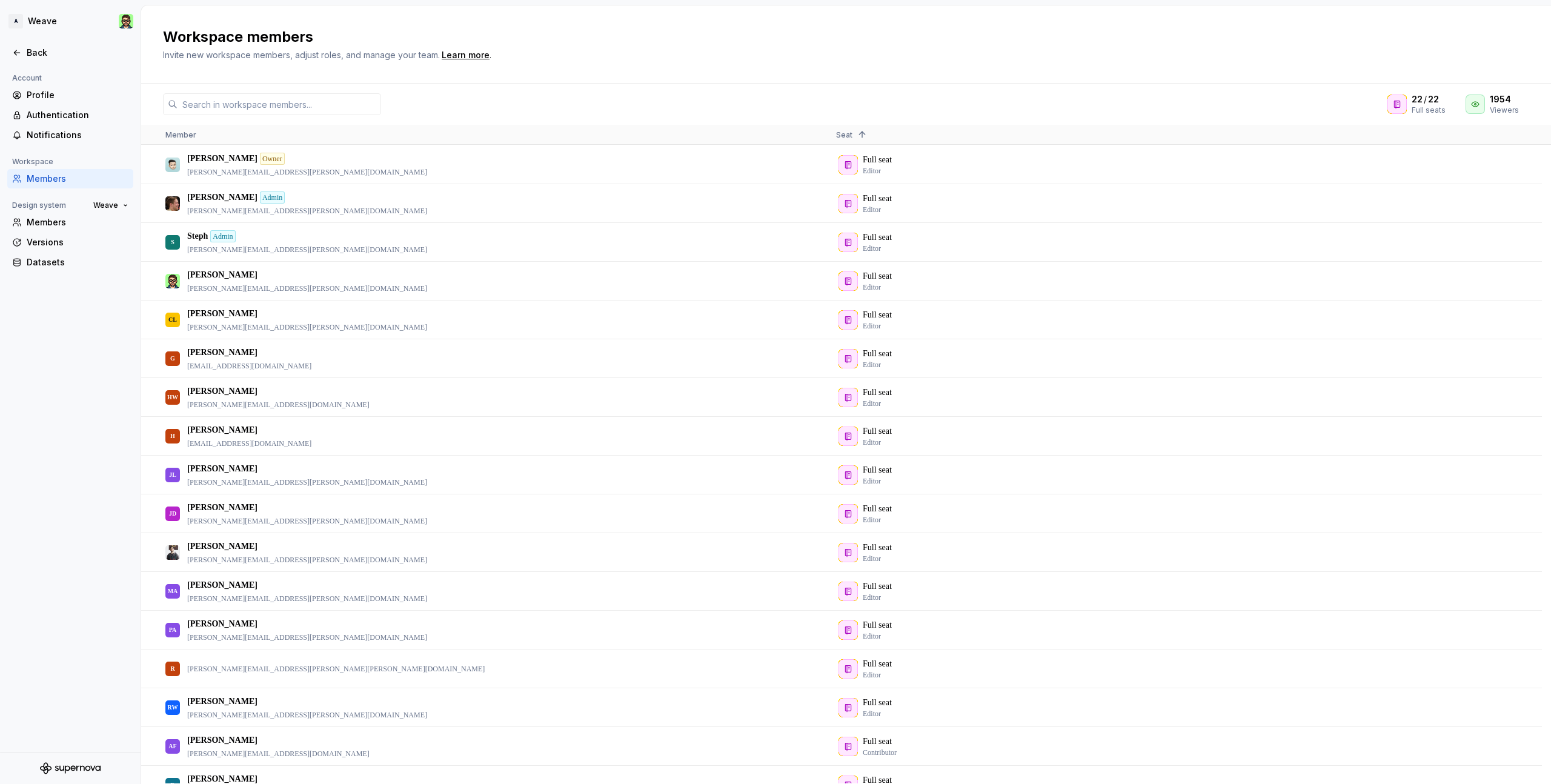
drag, startPoint x: 63, startPoint y: 349, endPoint x: 85, endPoint y: 303, distance: 51.0
click at [63, 349] on div "Account Profile Authentication Notifications Workspace Members Design system We…" at bounding box center [70, 411] width 140 height 681
click at [49, 88] on div "Profile" at bounding box center [70, 95] width 126 height 20
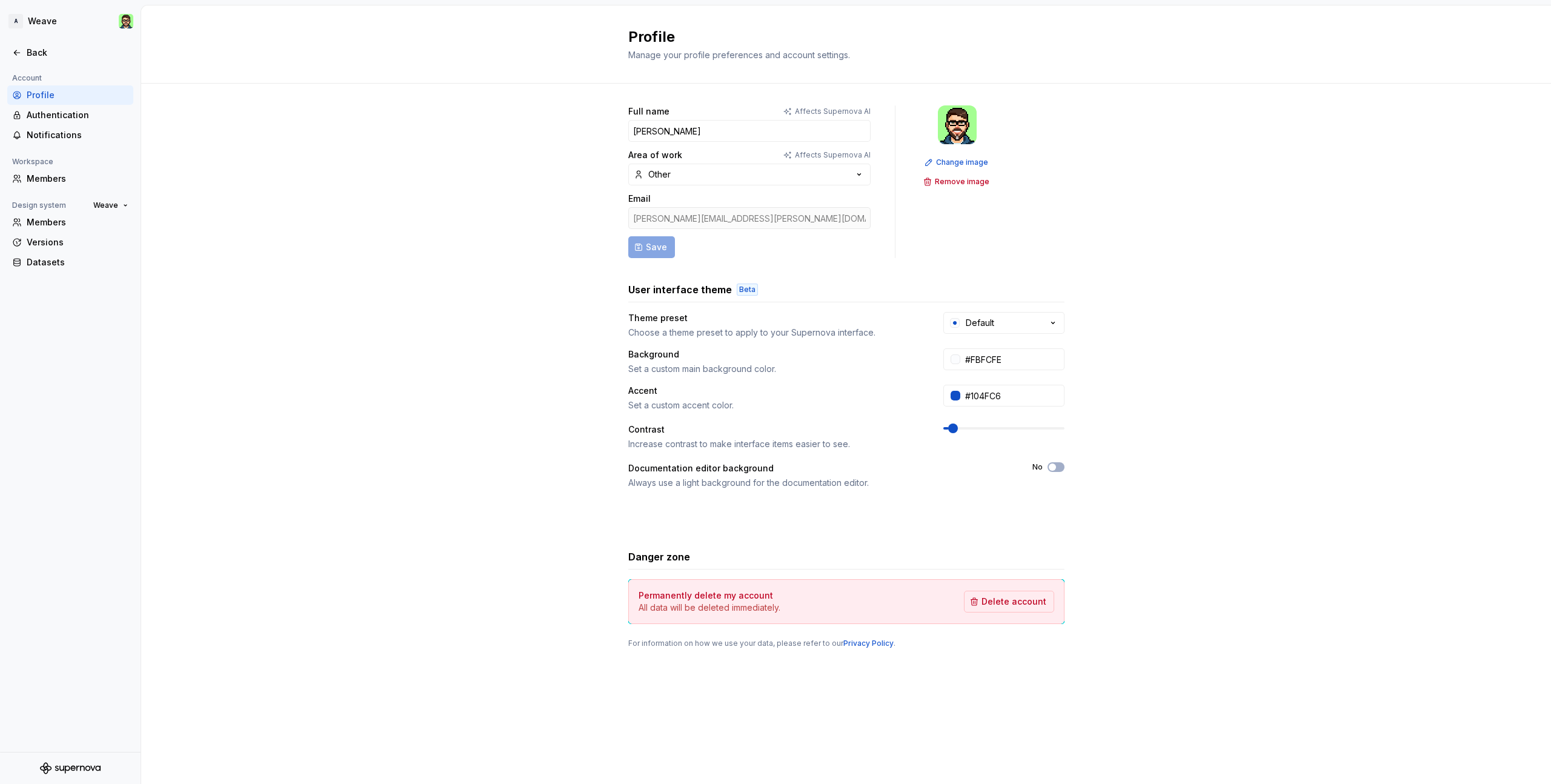
click at [937, 57] on div "Manage your profile preferences and account settings." at bounding box center [810, 55] width 363 height 12
